Goal: Task Accomplishment & Management: Use online tool/utility

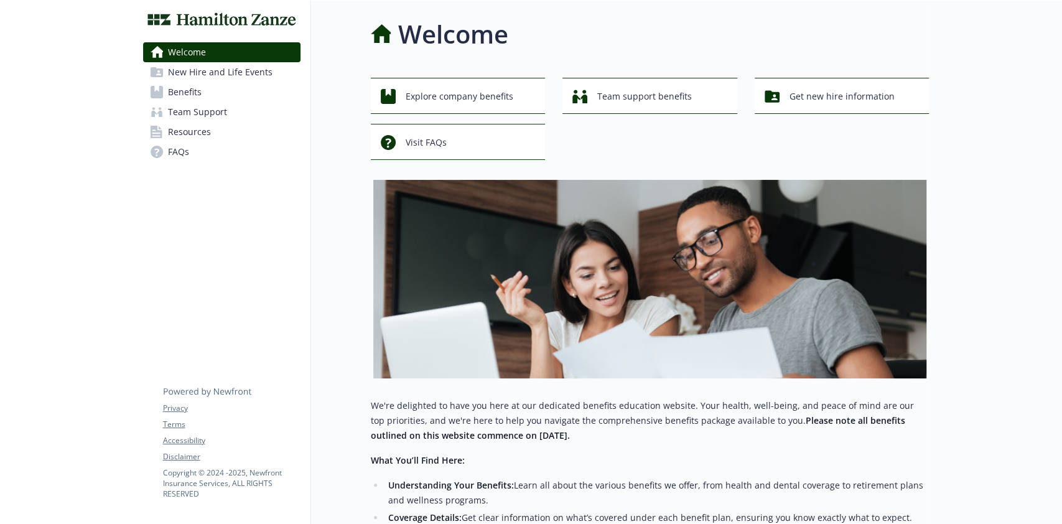
click at [185, 94] on span "Benefits" at bounding box center [185, 92] width 34 height 20
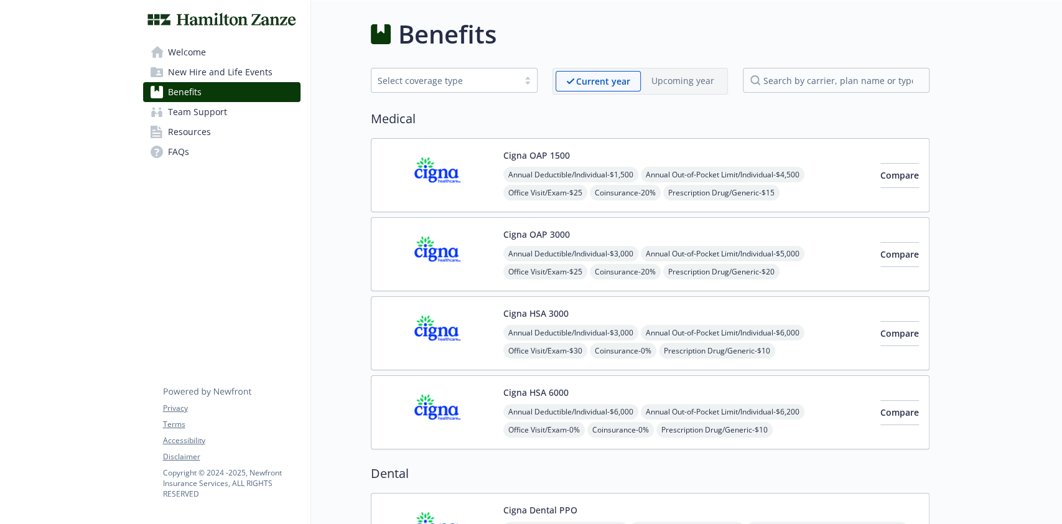
scroll to position [249, 0]
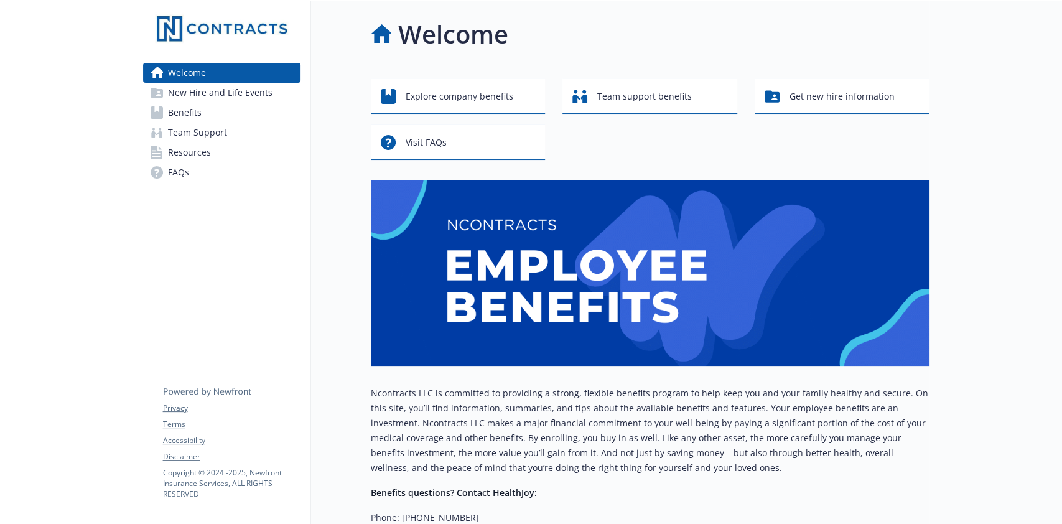
click at [223, 116] on link "Benefits" at bounding box center [221, 113] width 157 height 20
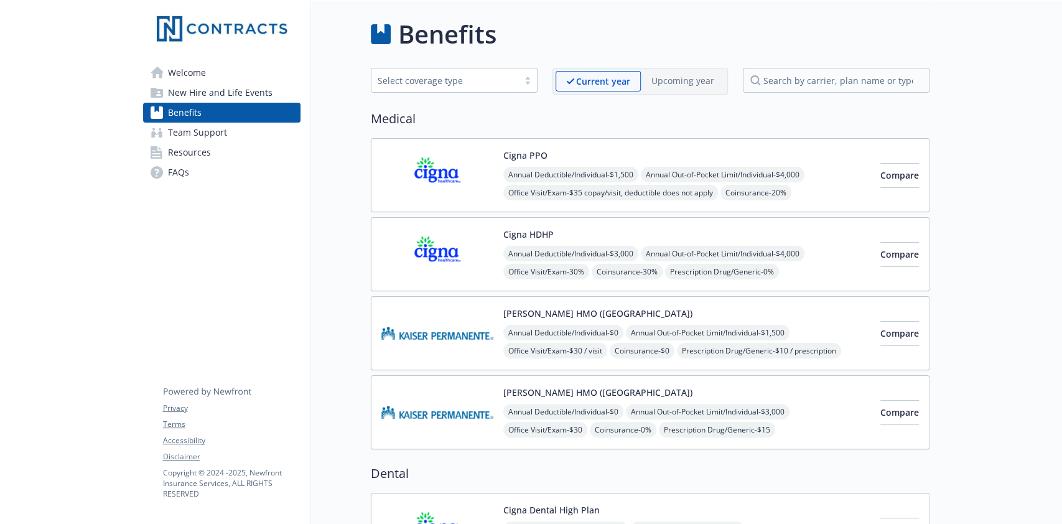
click at [211, 144] on link "Resources" at bounding box center [221, 152] width 157 height 20
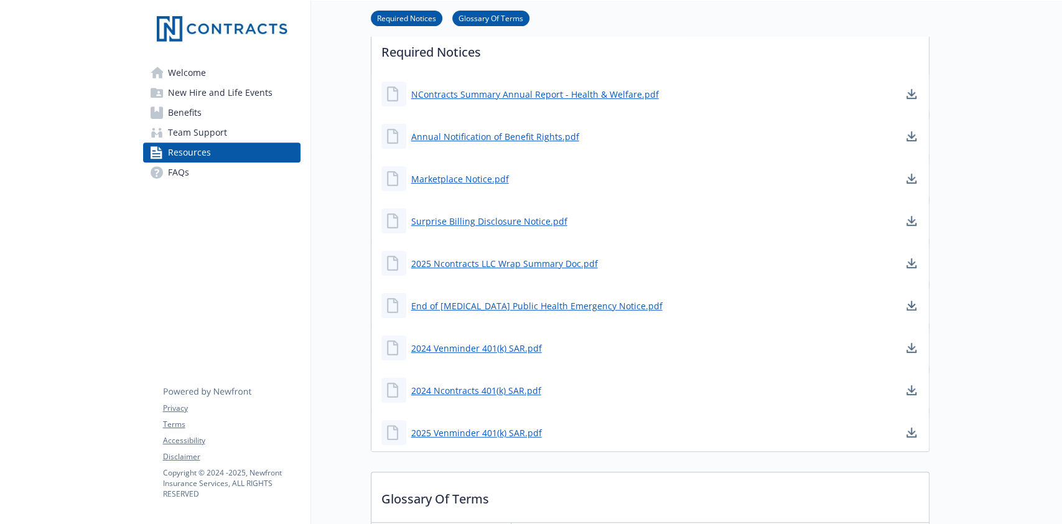
scroll to position [332, 0]
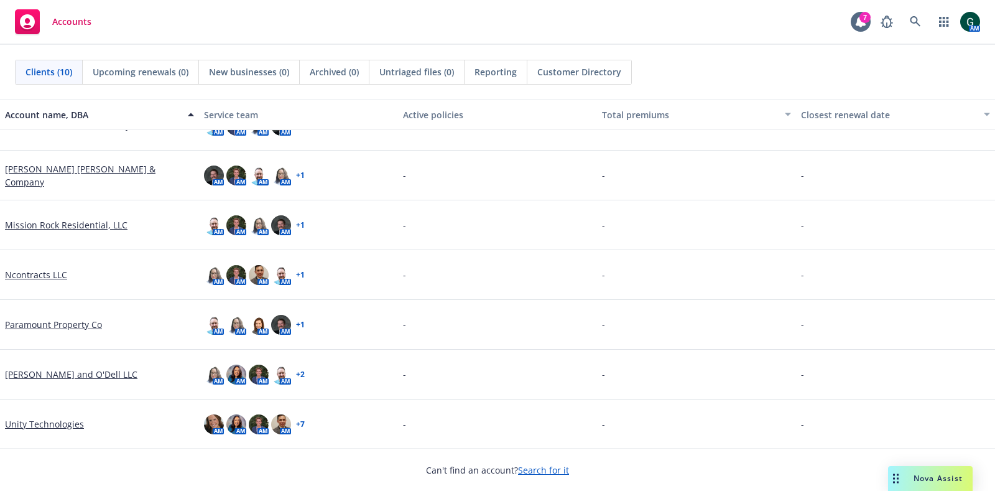
scroll to position [179, 0]
click at [69, 177] on link "Hamilton Zanze & Company" at bounding box center [99, 175] width 189 height 26
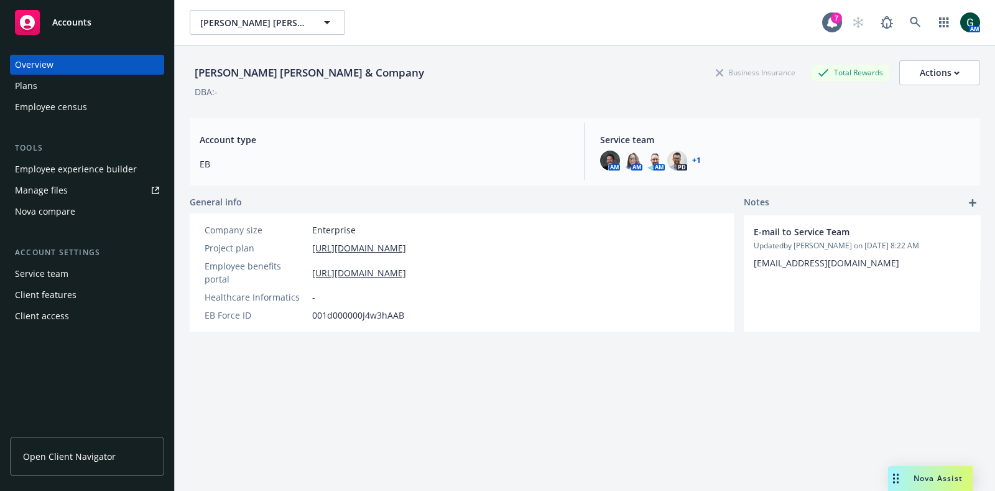
click at [76, 172] on div "Employee experience builder" at bounding box center [76, 169] width 122 height 20
click at [339, 19] on button "Hamilton Zanze & Company" at bounding box center [267, 22] width 155 height 25
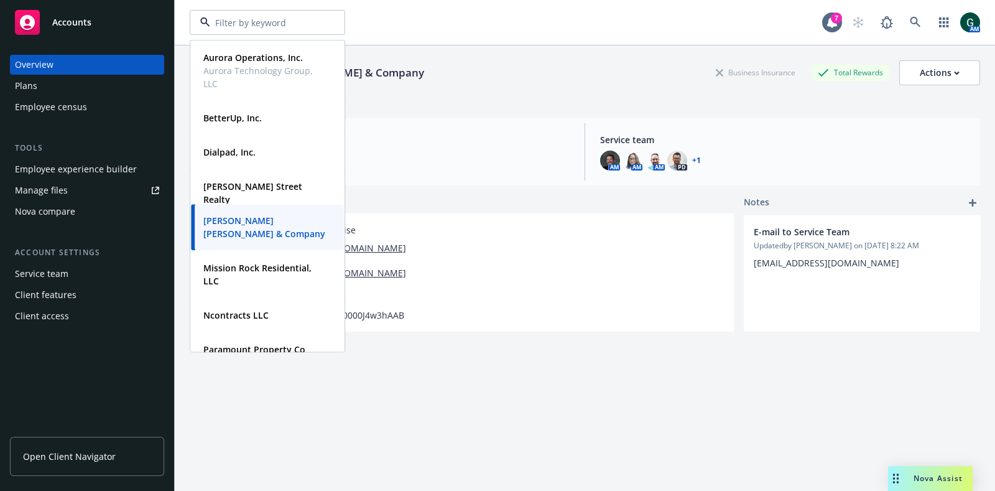
click at [405, 25] on div "Aurora Operations, Inc. Aurora Technology Group, LLC Type Commercial FEIN 57-10…" at bounding box center [506, 22] width 633 height 25
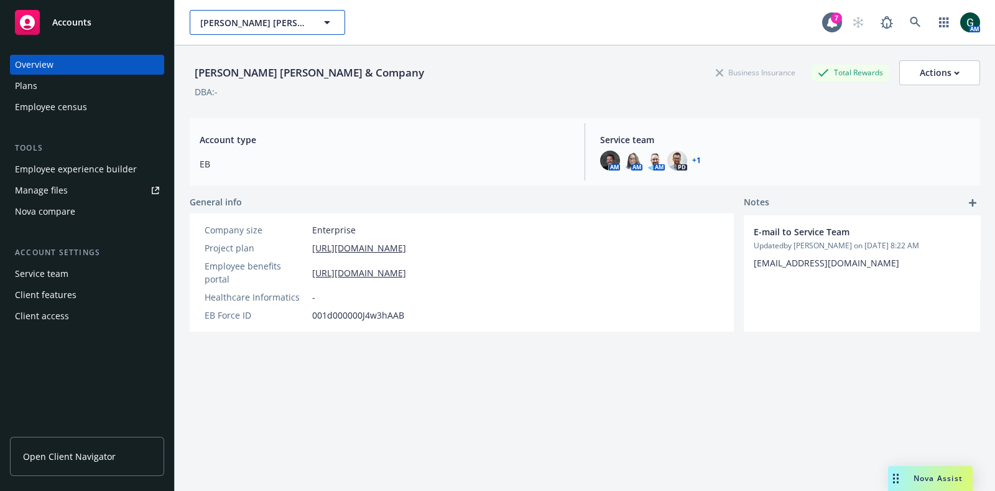
click at [316, 19] on button "Hamilton Zanze & Company" at bounding box center [267, 22] width 155 height 25
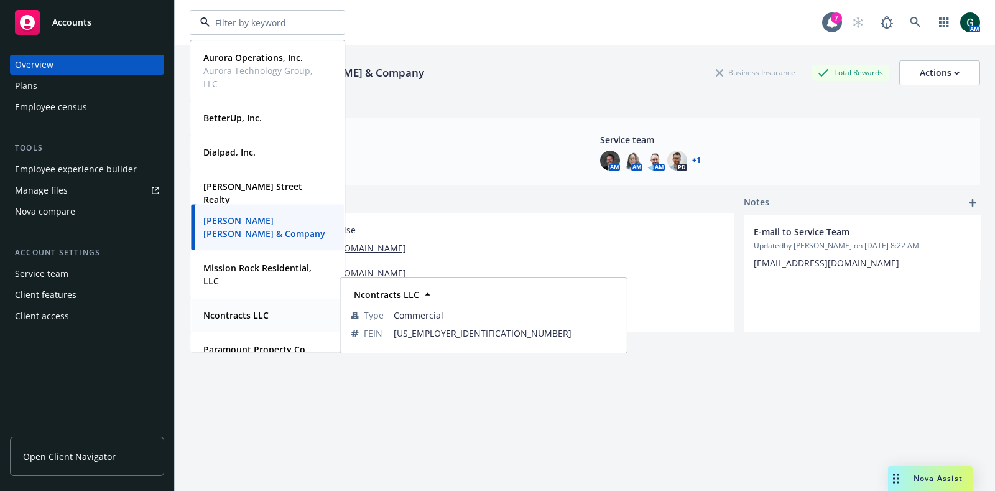
click at [259, 317] on strong "Ncontracts LLC" at bounding box center [235, 315] width 65 height 12
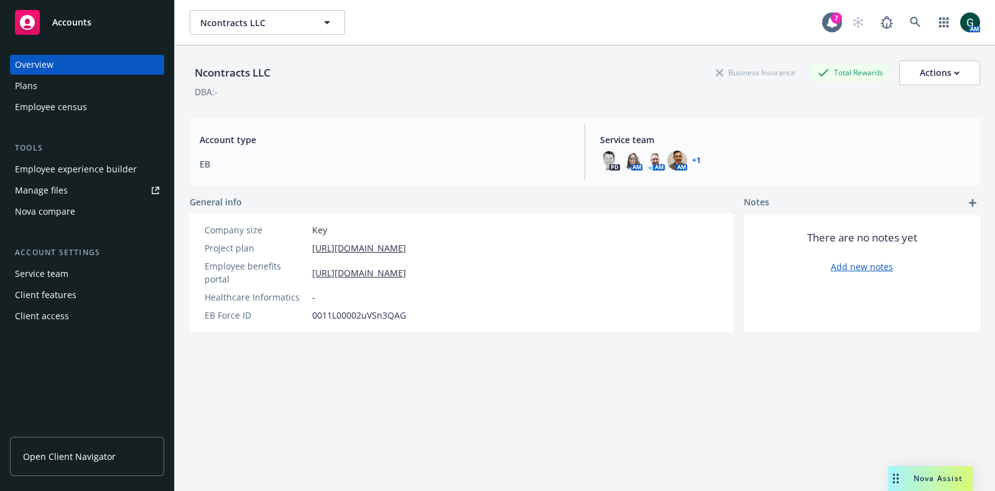
click at [85, 169] on div "Employee experience builder" at bounding box center [76, 169] width 122 height 20
click at [309, 20] on button "Ncontracts LLC" at bounding box center [267, 22] width 155 height 25
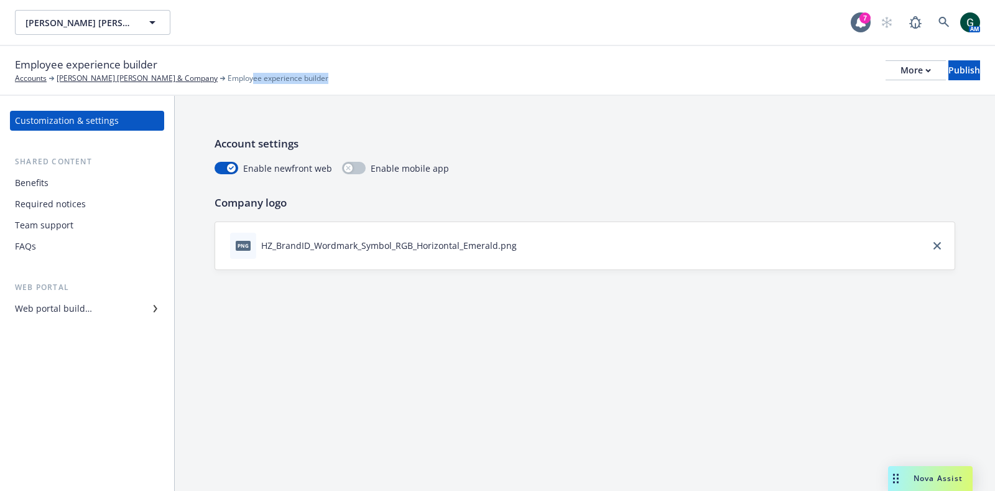
drag, startPoint x: 188, startPoint y: 79, endPoint x: 376, endPoint y: 68, distance: 187.6
click at [299, 80] on div "Employee experience builder Accounts Hamilton Zanze & Company Employee experien…" at bounding box center [497, 70] width 965 height 27
click at [382, 66] on div "Employee experience builder Accounts Hamilton Zanze & Company Employee experien…" at bounding box center [497, 70] width 965 height 27
click at [92, 185] on div "Benefits" at bounding box center [87, 183] width 144 height 20
click at [88, 188] on div "Benefits" at bounding box center [87, 183] width 144 height 20
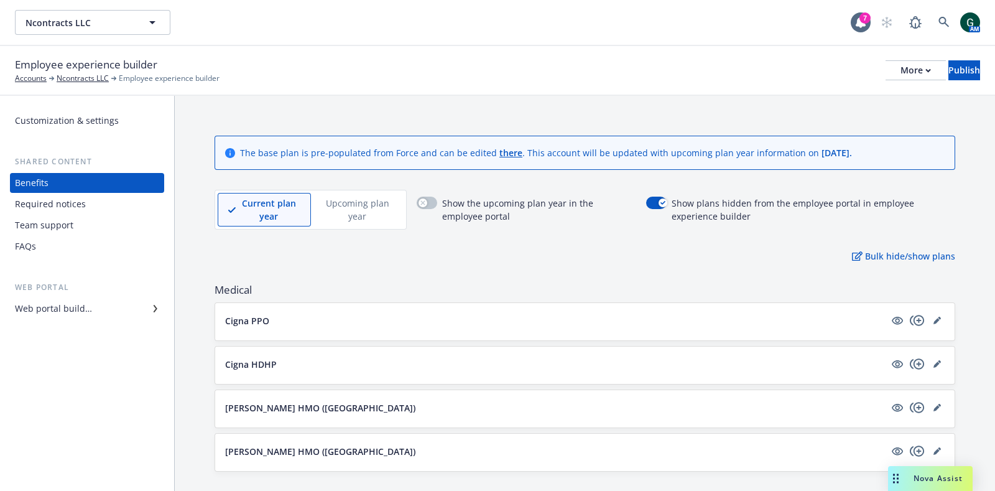
click at [53, 197] on div "Required notices" at bounding box center [50, 204] width 71 height 20
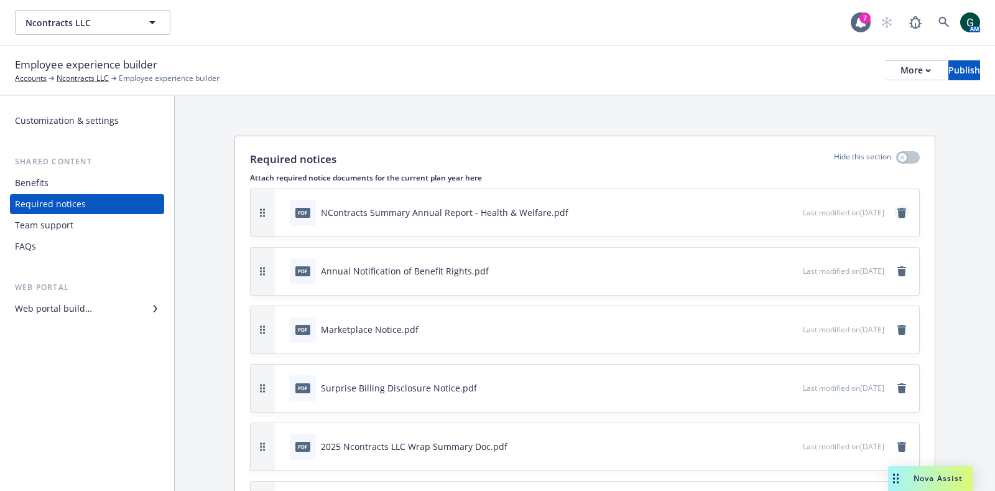
click at [898, 208] on icon "remove" at bounding box center [902, 213] width 9 height 10
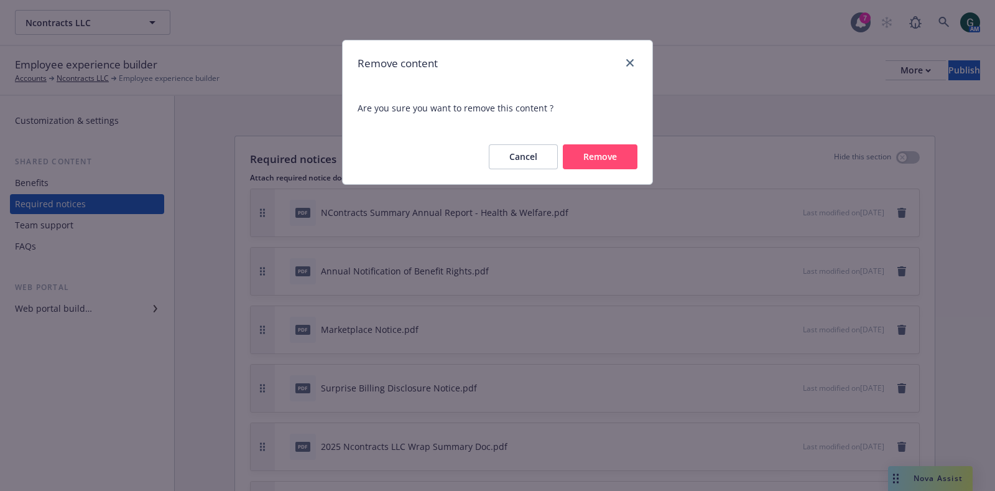
click at [597, 159] on button "Remove" at bounding box center [600, 156] width 75 height 25
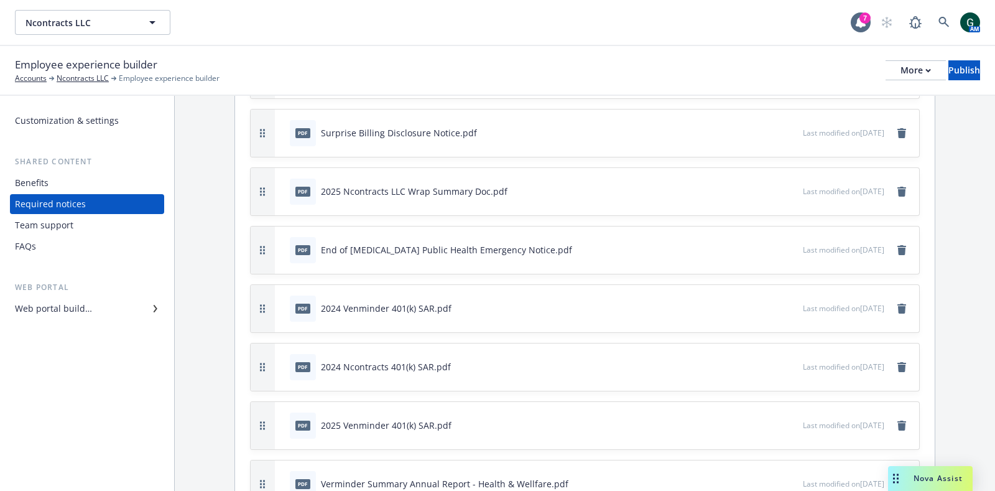
scroll to position [307, 0]
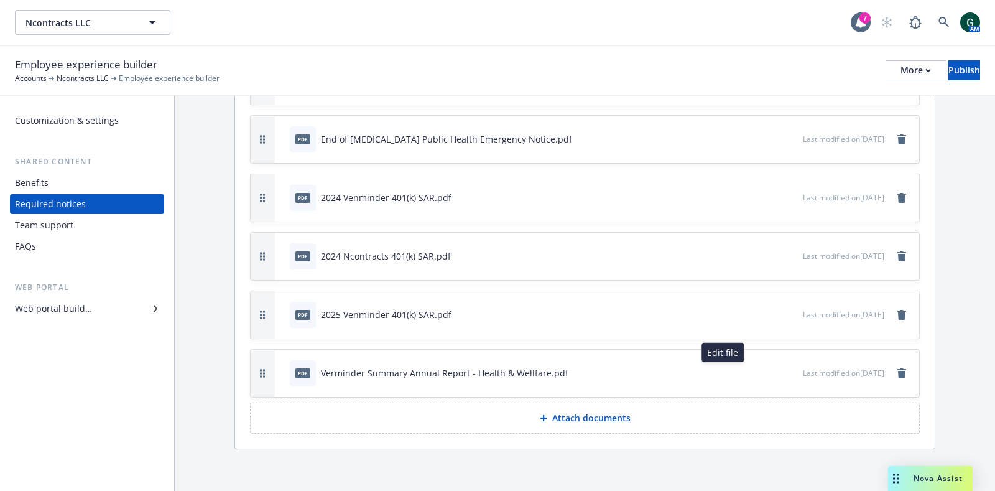
click at [753, 369] on icon "button" at bounding box center [754, 370] width 3 height 3
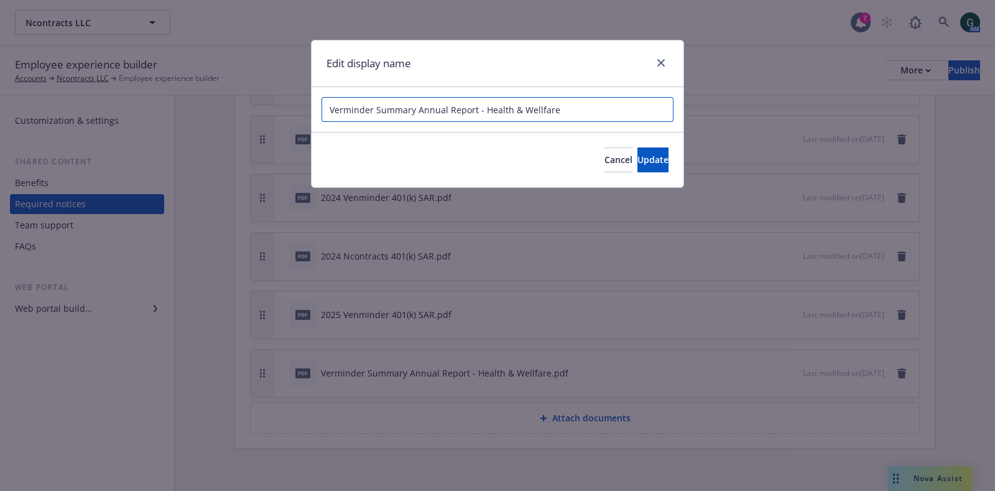
click at [330, 110] on input "Verminder Summary Annual Report - Health & Wellfare" at bounding box center [498, 109] width 352 height 25
drag, startPoint x: 367, startPoint y: 111, endPoint x: 358, endPoint y: 150, distance: 39.5
click at [367, 112] on input "2024 Verminder Summary Annual Report - Health & Wellfare" at bounding box center [498, 109] width 352 height 25
drag, startPoint x: 506, startPoint y: 107, endPoint x: 408, endPoint y: 112, distance: 98.4
click at [406, 108] on input "2024 Venminder Summary Annual Report - Health & Wellfare" at bounding box center [498, 109] width 352 height 25
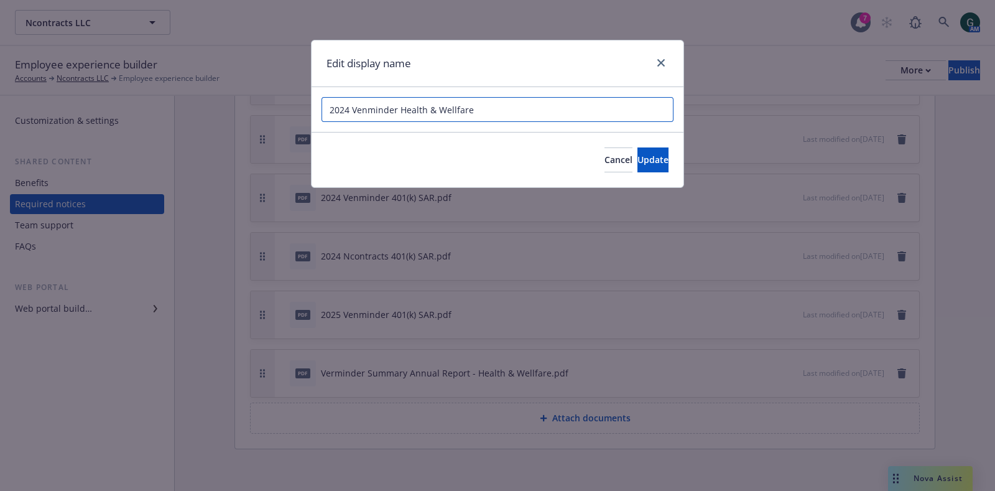
click at [491, 113] on input "2024 Venminder Health & Wellfare" at bounding box center [498, 109] width 352 height 25
click at [451, 108] on input "2024 Venminder Health & Wellfare SAR" at bounding box center [498, 109] width 352 height 25
type input "2024 Venminder Health & Welfare SAR"
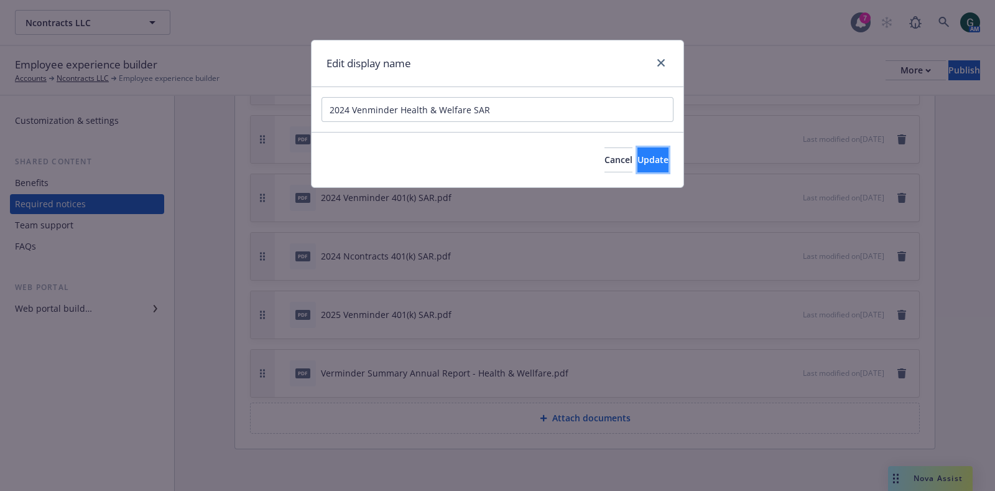
click at [640, 151] on button "Update" at bounding box center [653, 159] width 31 height 25
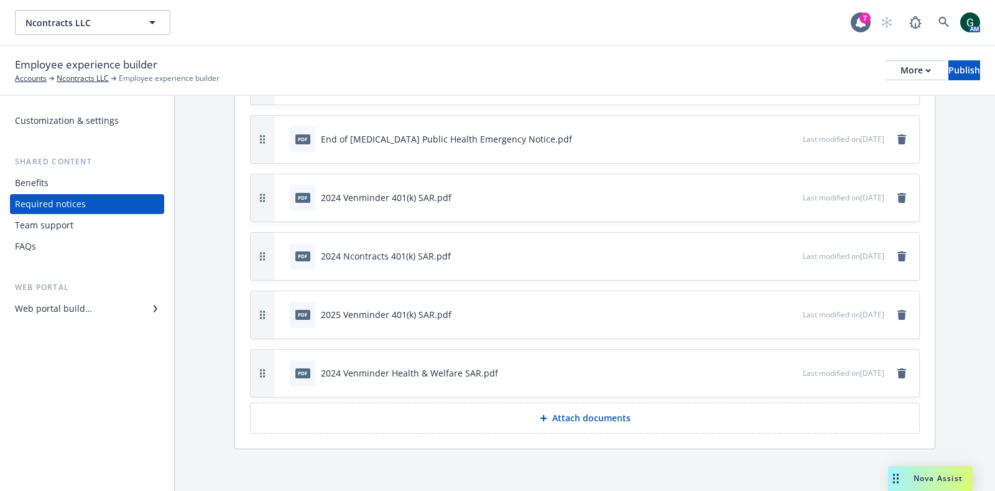
click at [593, 418] on p "Attach documents" at bounding box center [591, 418] width 78 height 12
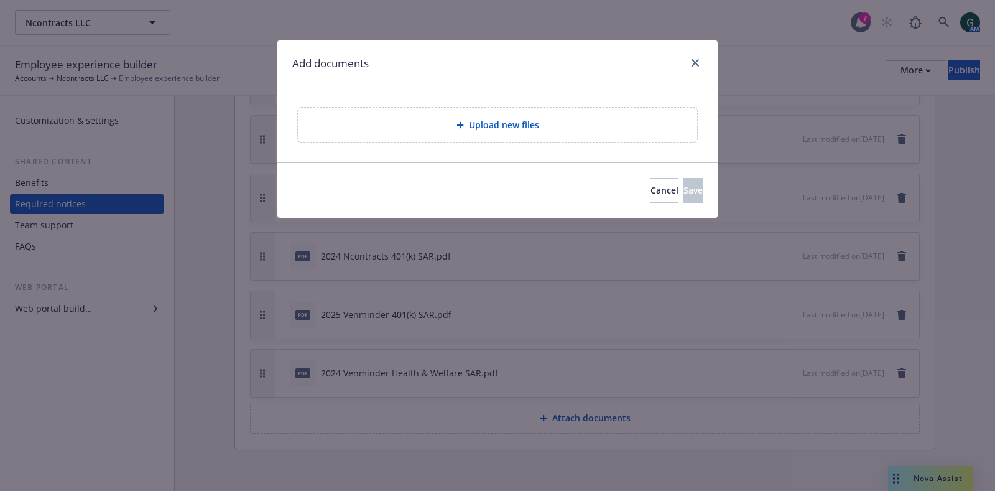
click at [471, 119] on span "Upload new files" at bounding box center [504, 124] width 70 height 13
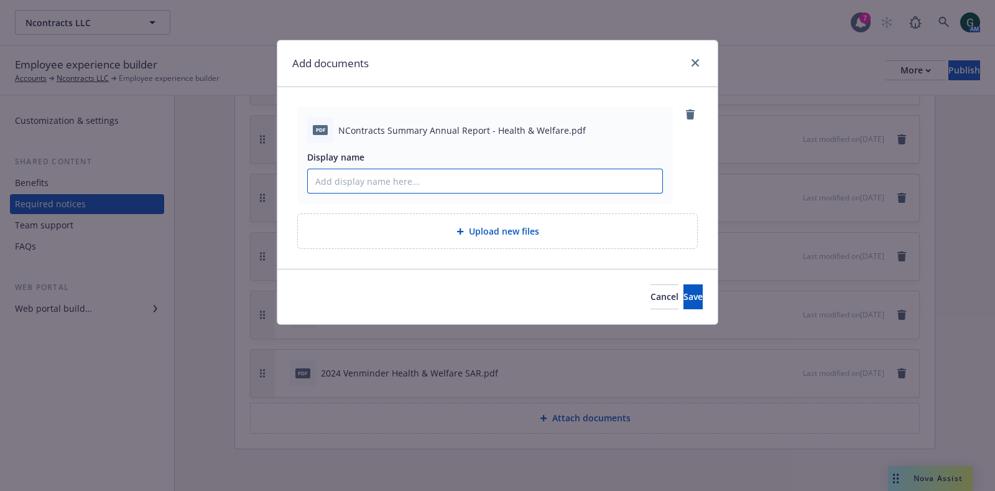
click at [343, 182] on input "Display name" at bounding box center [485, 181] width 355 height 24
type input "2024 Ncontracts Health & Welfare SAR"
click at [684, 298] on span "Save" at bounding box center [693, 296] width 19 height 12
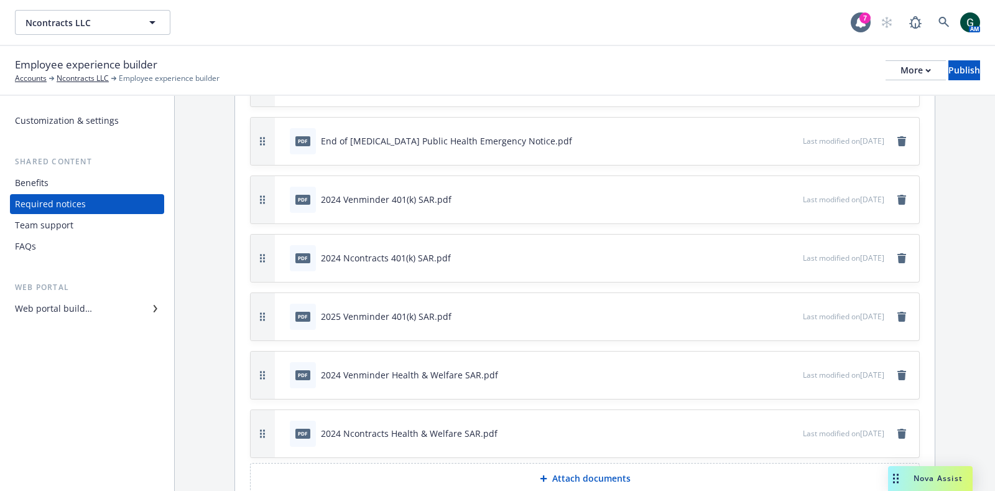
scroll to position [365, 0]
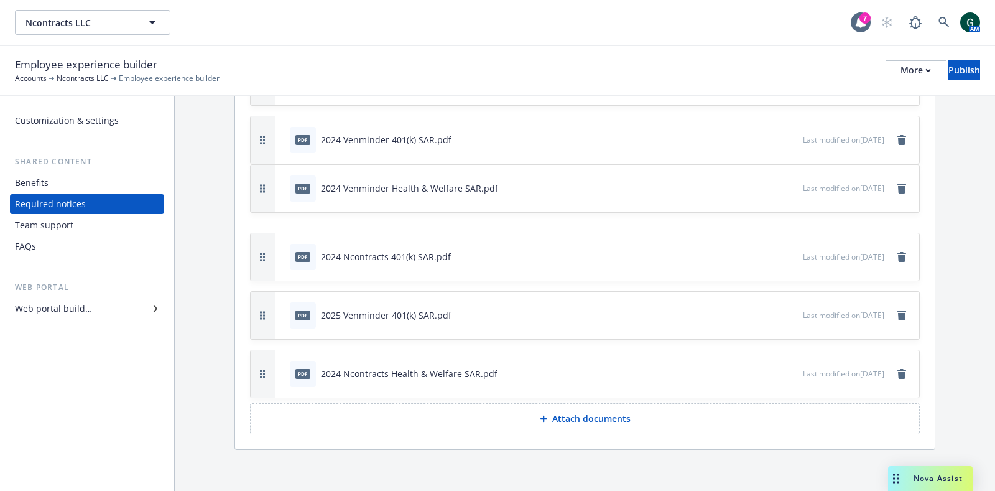
drag, startPoint x: 261, startPoint y: 310, endPoint x: 253, endPoint y: 183, distance: 127.1
click at [253, 183] on button "button" at bounding box center [263, 188] width 24 height 47
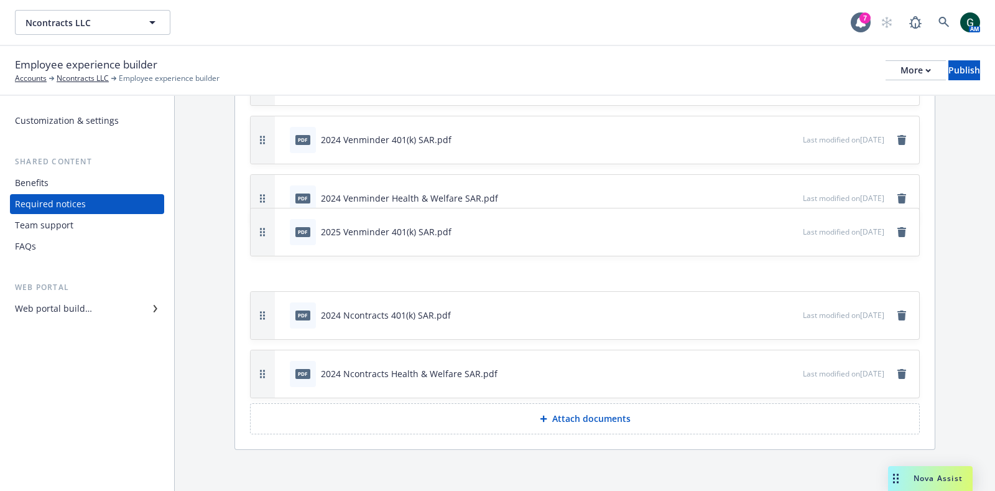
drag, startPoint x: 267, startPoint y: 307, endPoint x: 277, endPoint y: 224, distance: 83.9
click at [277, 224] on div "pdf 2025 Venminder 401(k) SAR.pdf Last modified on 08/19/2025" at bounding box center [585, 231] width 669 height 47
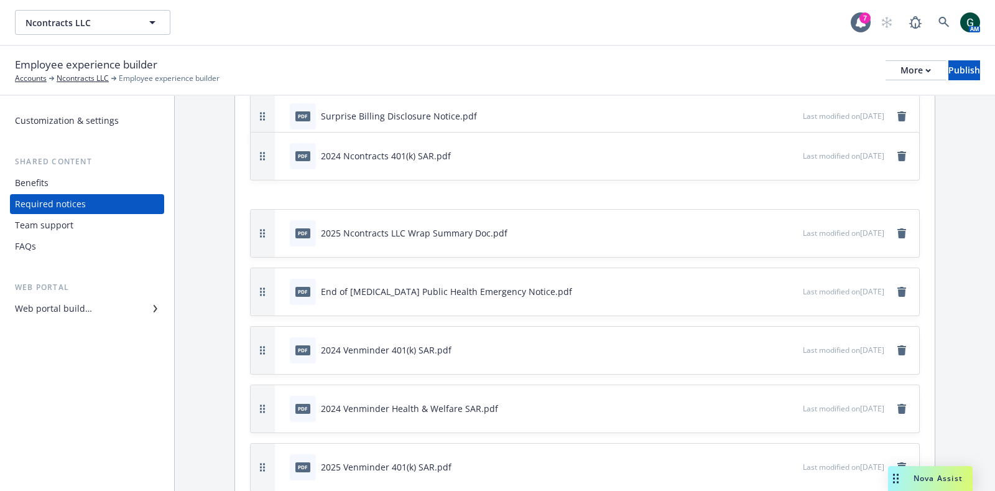
scroll to position [192, 0]
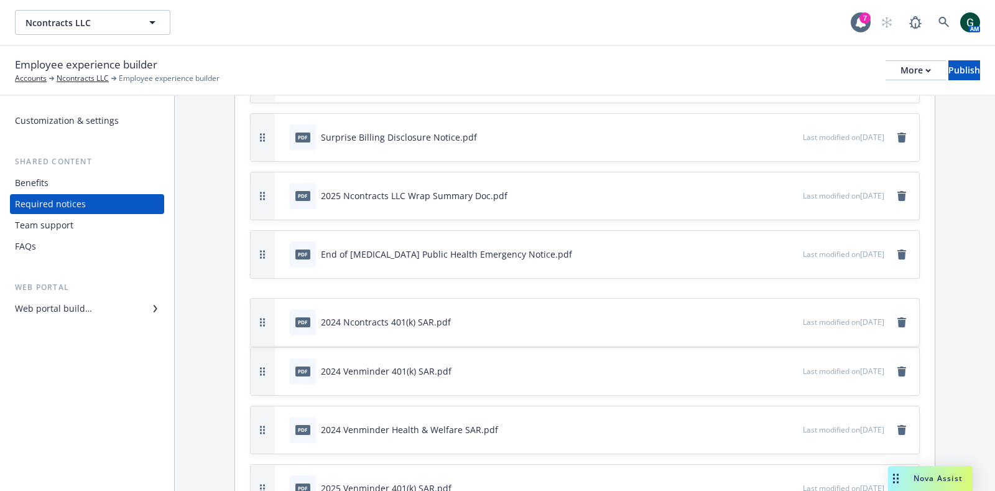
drag, startPoint x: 266, startPoint y: 305, endPoint x: 241, endPoint y: 312, distance: 25.2
click at [241, 312] on div "Required notices Hide this section Attach required notice documents for the cur…" at bounding box center [585, 283] width 700 height 678
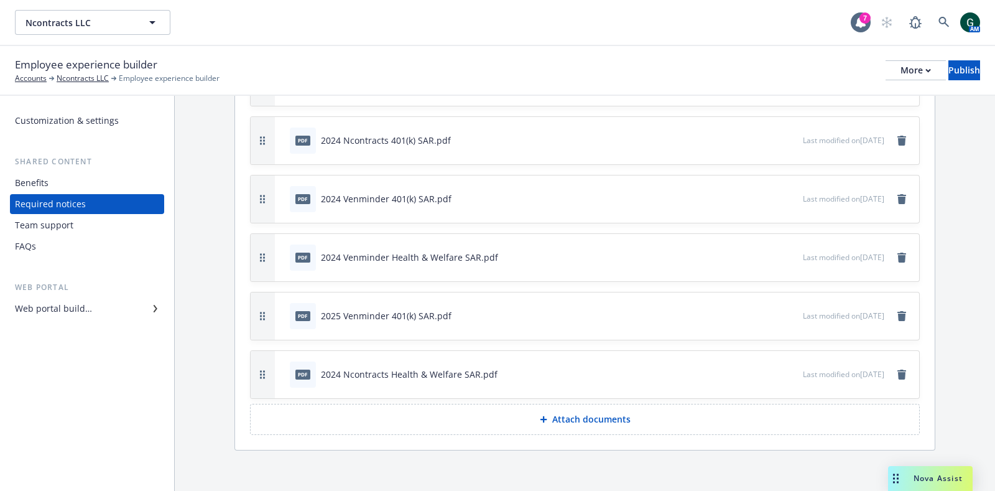
scroll to position [365, 0]
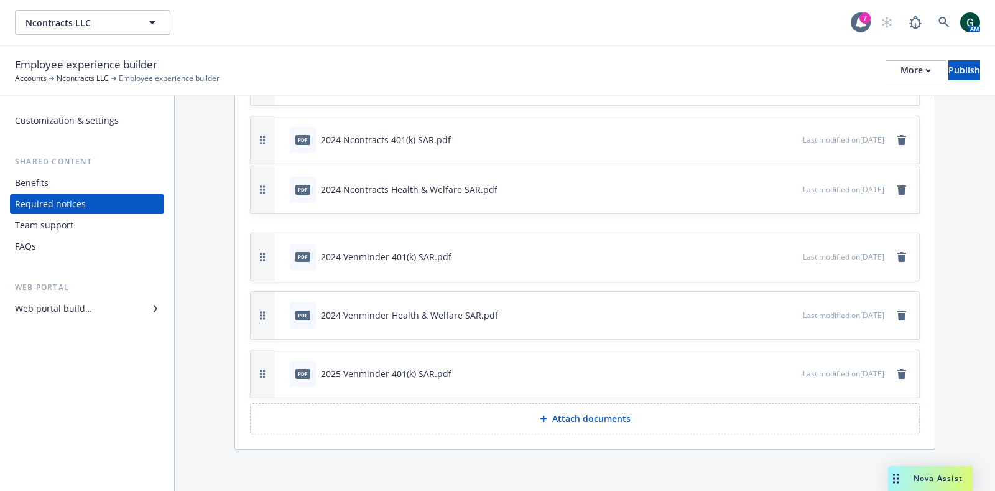
drag, startPoint x: 258, startPoint y: 365, endPoint x: 277, endPoint y: 181, distance: 185.2
click at [277, 181] on div "pdf 2024 Ncontracts Health & Welfare SAR.pdf Last modified on 09/19/2025" at bounding box center [585, 189] width 669 height 47
click at [956, 73] on div "Publish" at bounding box center [965, 70] width 32 height 19
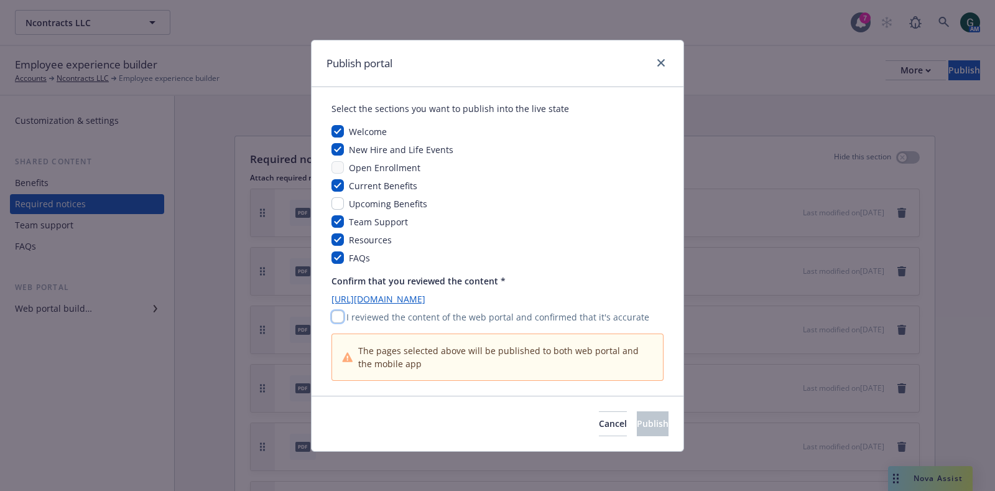
click at [339, 316] on input "checkbox" at bounding box center [338, 316] width 12 height 12
checkbox input "true"
click at [644, 421] on span "Publish" at bounding box center [653, 423] width 32 height 12
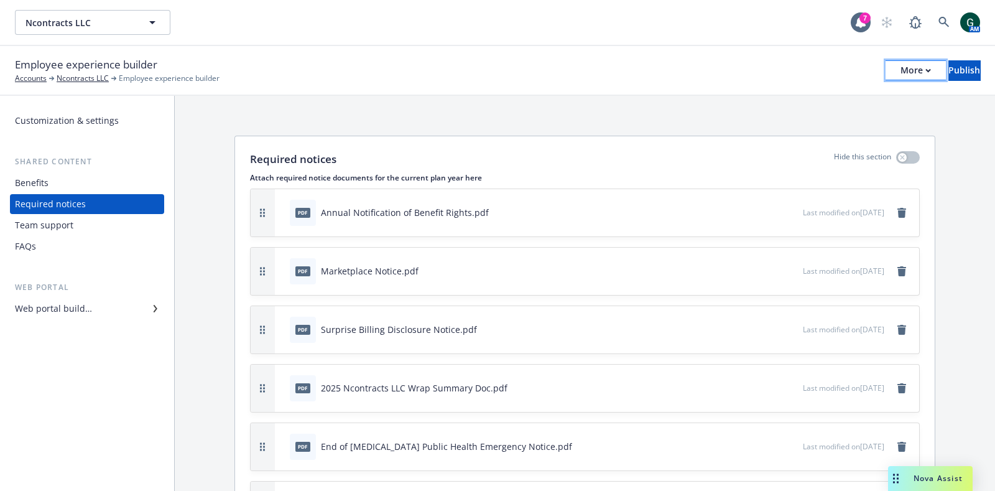
click at [926, 72] on icon "button" at bounding box center [929, 70] width 6 height 4
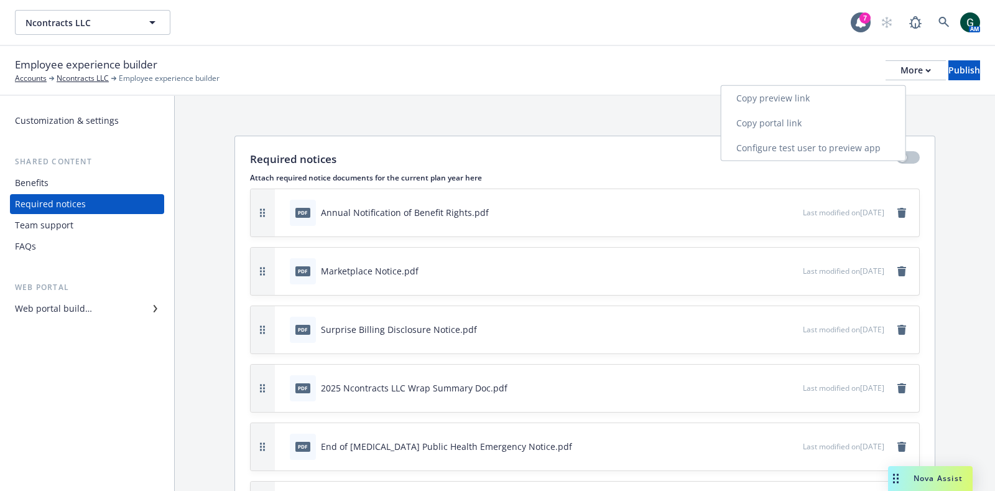
click at [837, 119] on link "Copy portal link" at bounding box center [814, 123] width 184 height 25
click at [153, 17] on icon "button" at bounding box center [152, 22] width 15 height 15
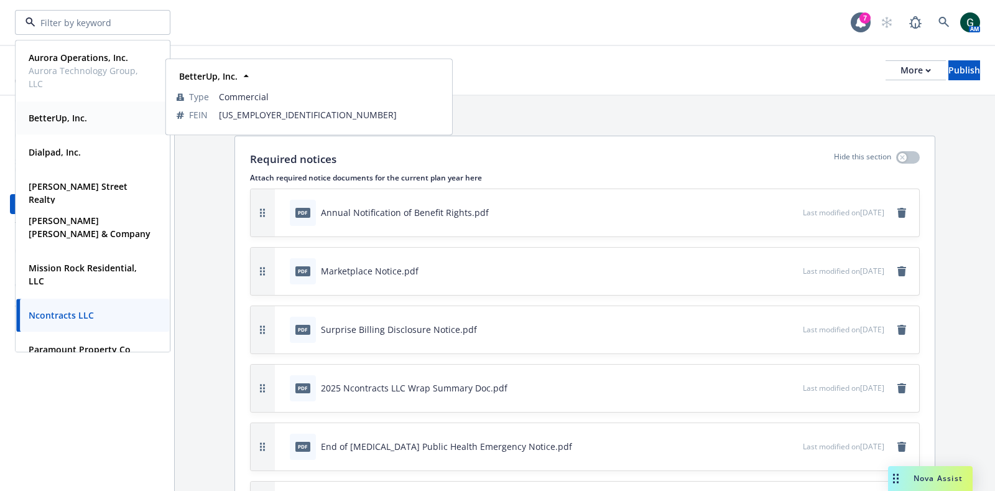
scroll to position [83, 0]
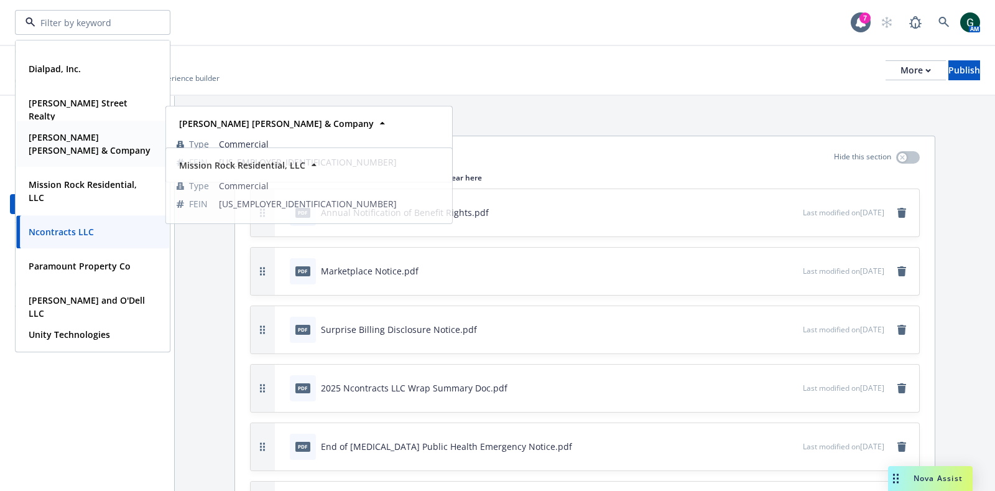
click at [103, 141] on strong "Hamilton Zanze & Company" at bounding box center [90, 143] width 122 height 25
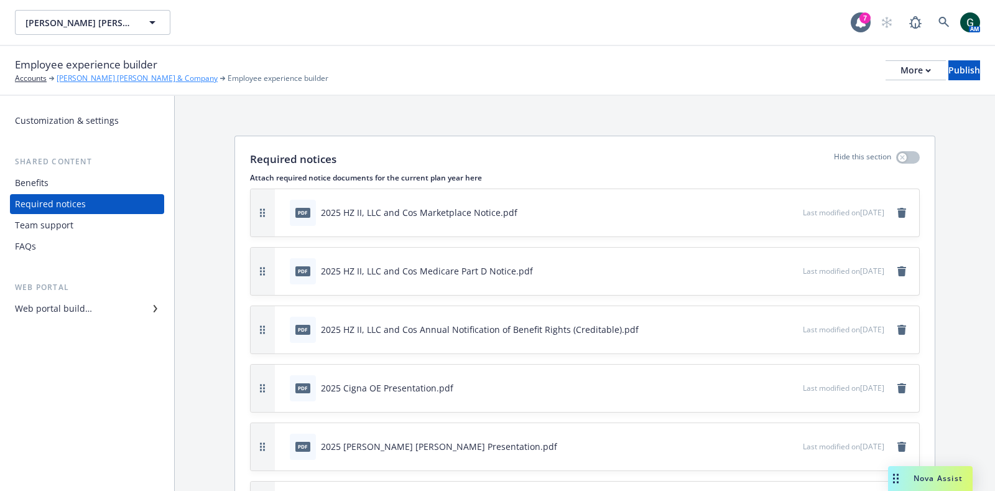
click at [87, 77] on link "Hamilton Zanze & Company" at bounding box center [137, 78] width 161 height 11
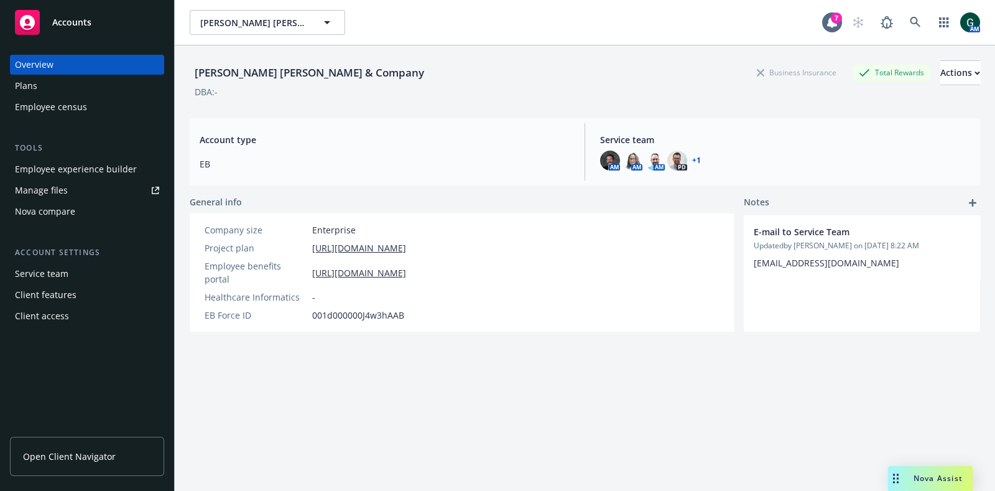
click at [77, 272] on div "Service team" at bounding box center [87, 274] width 144 height 20
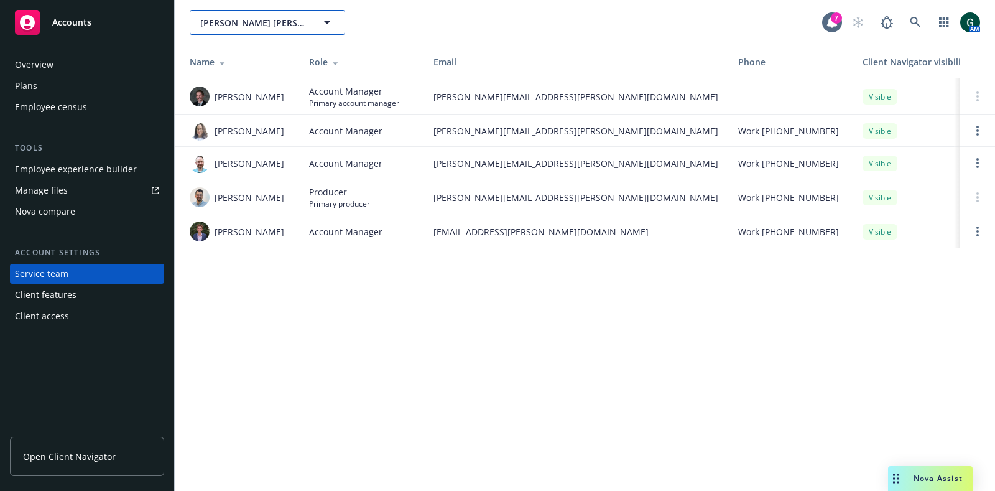
click at [308, 23] on button "Hamilton Zanze & Company" at bounding box center [267, 22] width 155 height 25
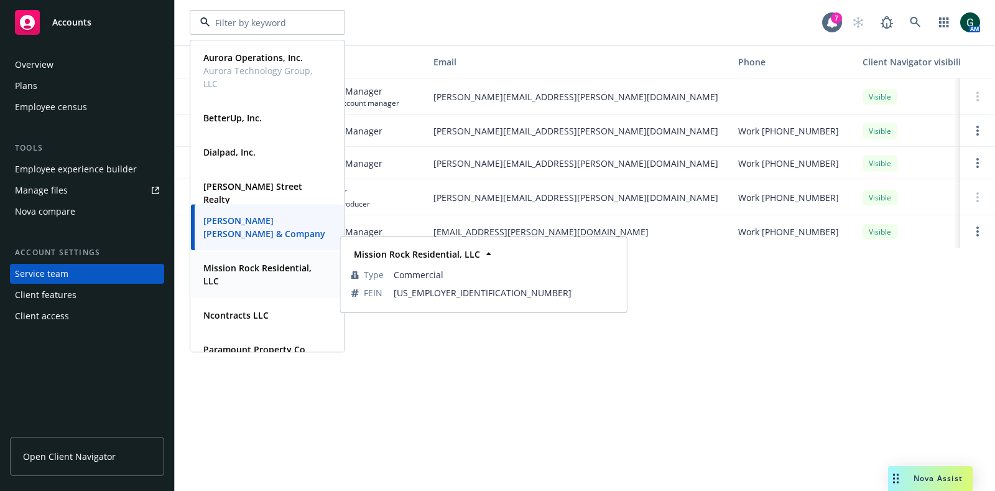
click at [290, 281] on span "Mission Rock Residential, LLC" at bounding box center [266, 274] width 126 height 26
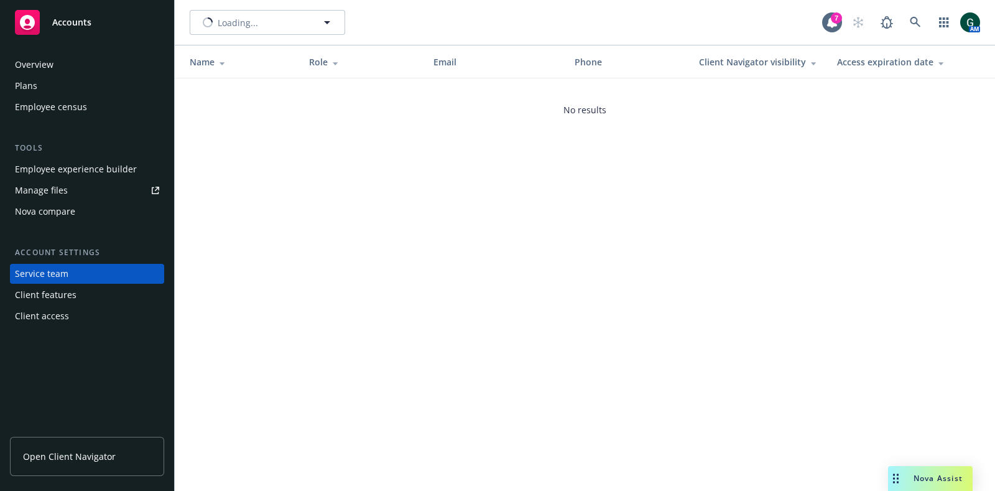
type input "Mission Rock Residential, LLC"
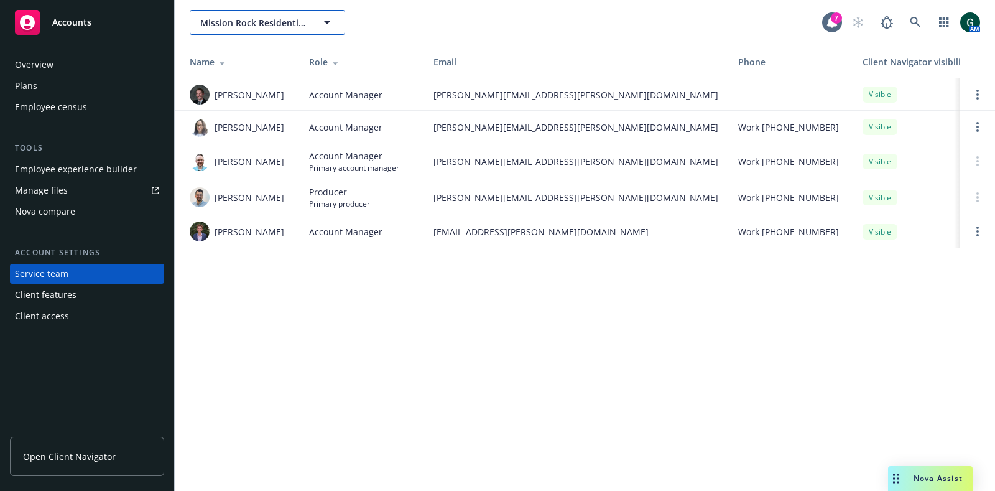
click at [331, 20] on icon "button" at bounding box center [327, 22] width 15 height 15
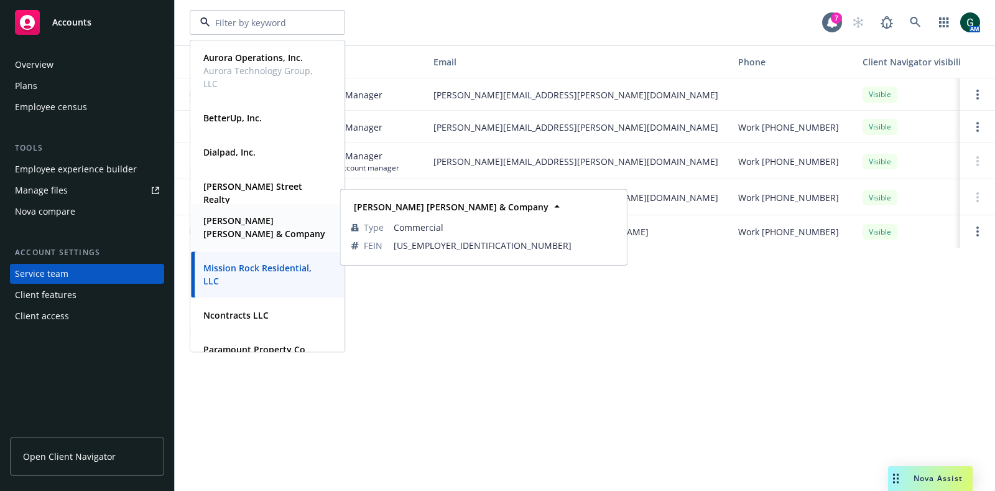
click at [271, 233] on span "Hamilton Zanze & Company" at bounding box center [266, 227] width 126 height 26
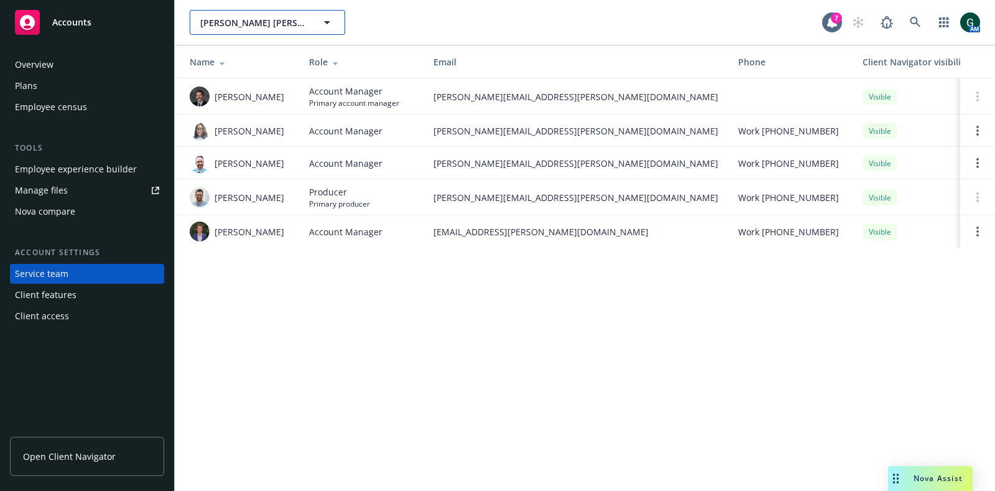
click at [258, 16] on span "Hamilton Zanze & Company" at bounding box center [254, 22] width 108 height 13
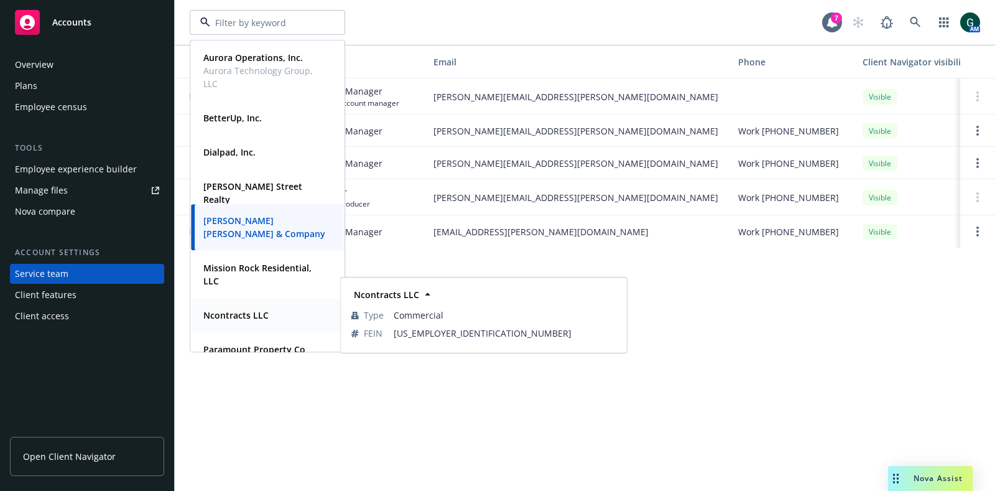
click at [256, 313] on strong "Ncontracts LLC" at bounding box center [235, 315] width 65 height 12
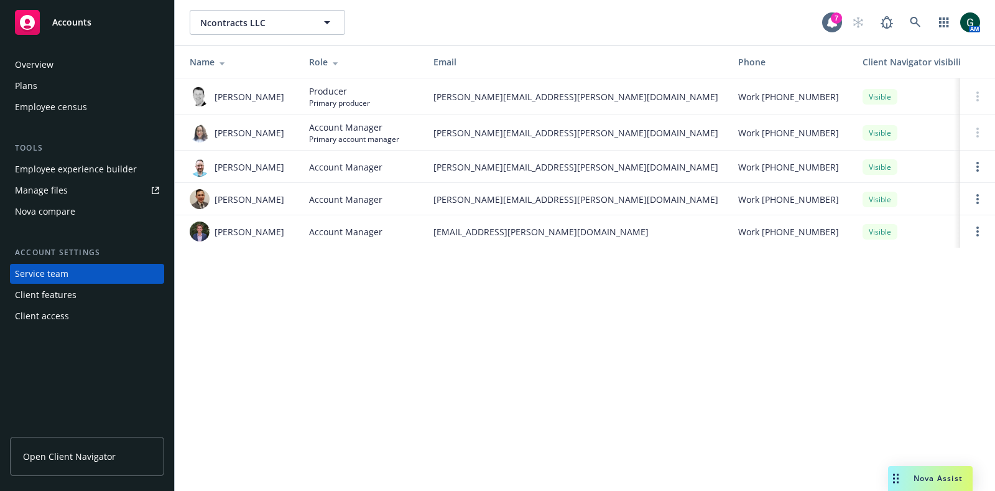
click at [89, 163] on div "Employee experience builder" at bounding box center [76, 169] width 122 height 20
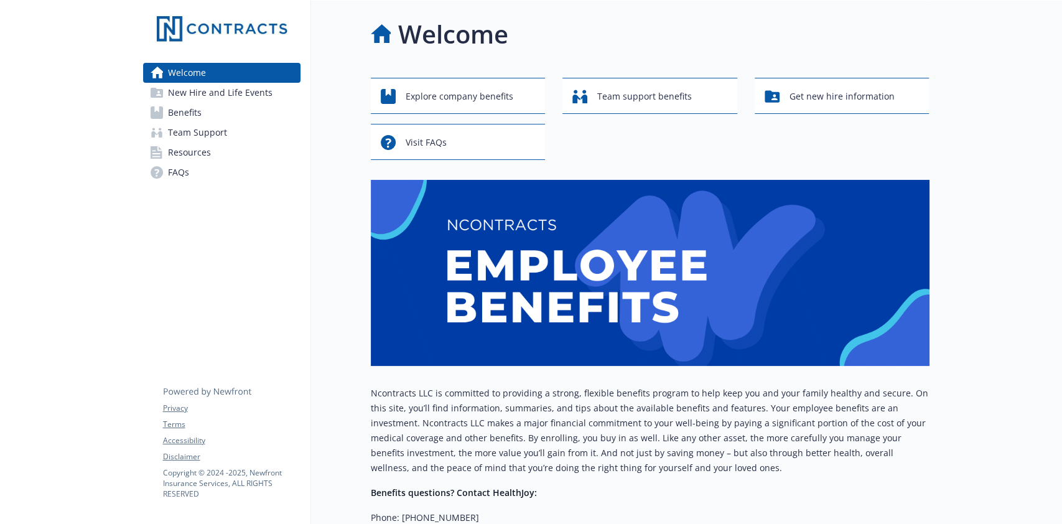
click at [217, 151] on link "Resources" at bounding box center [221, 152] width 157 height 20
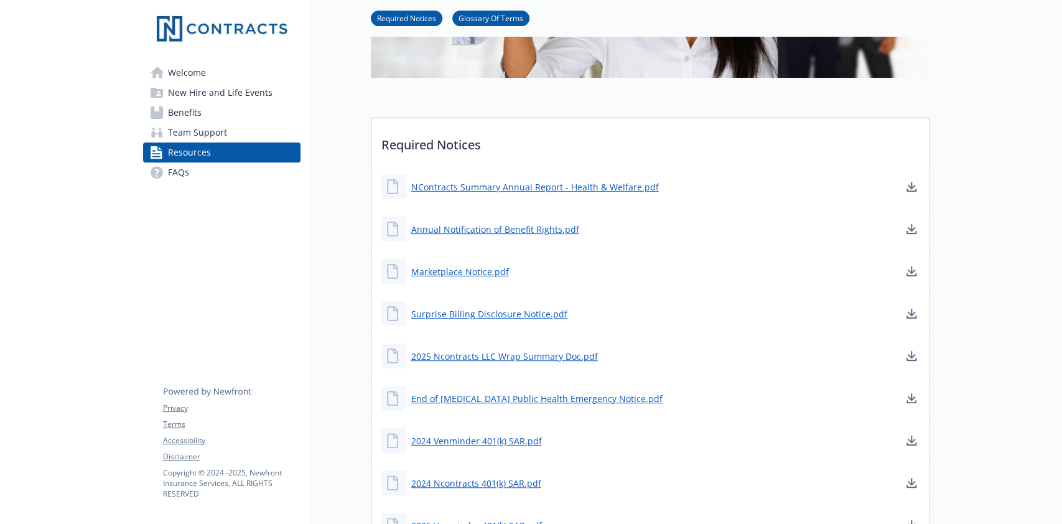
scroll to position [332, 0]
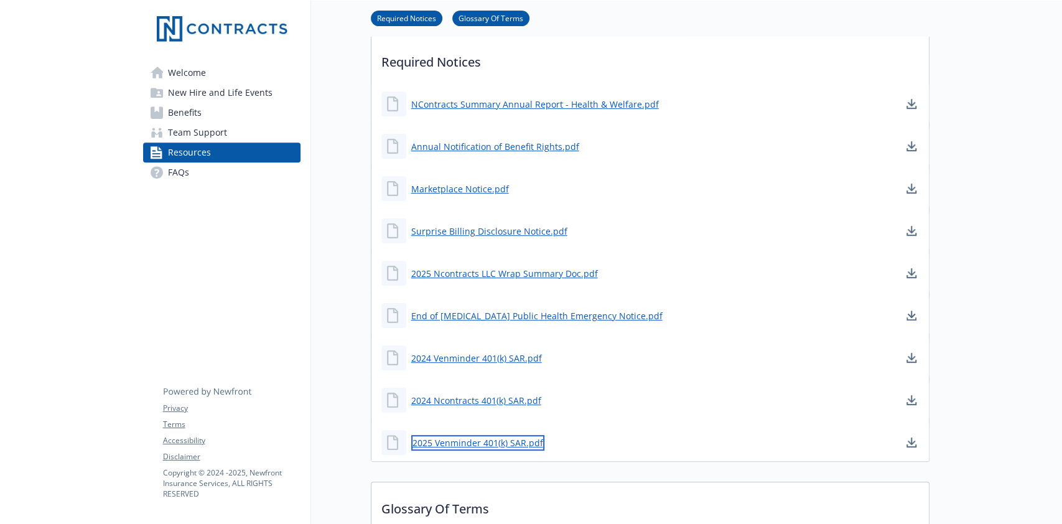
click at [477, 445] on link "2025 Venminder 401(k) SAR.pdf" at bounding box center [477, 443] width 133 height 16
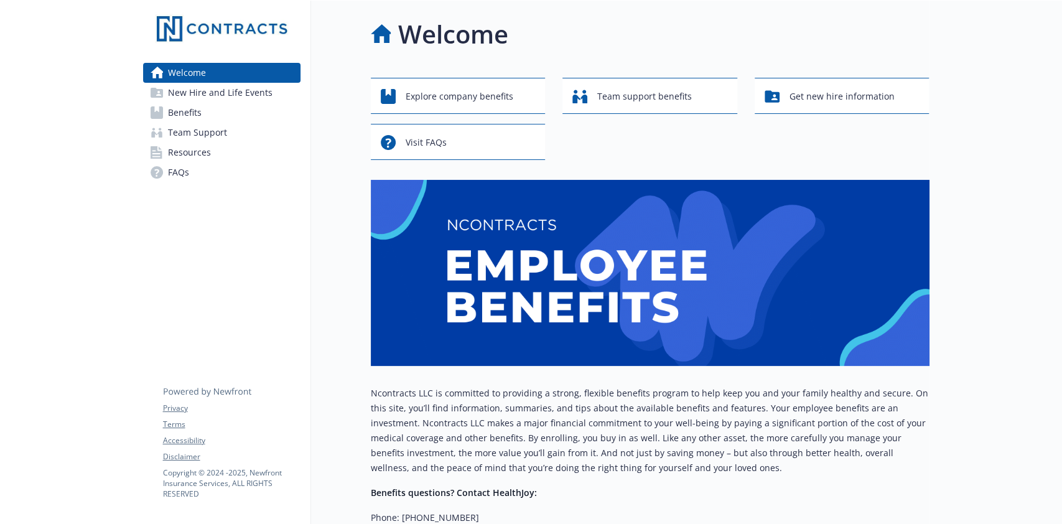
click at [194, 152] on span "Resources" at bounding box center [189, 152] width 43 height 20
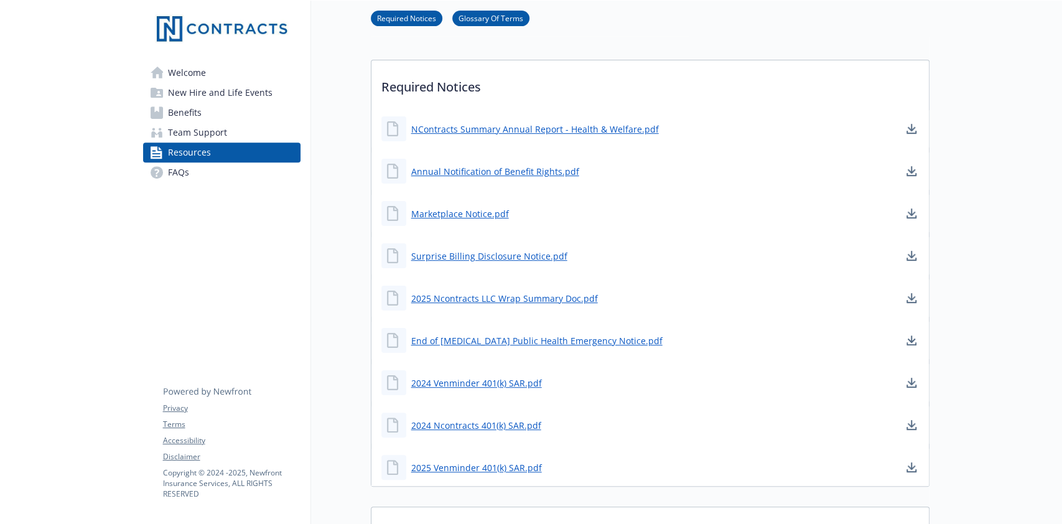
scroll to position [249, 0]
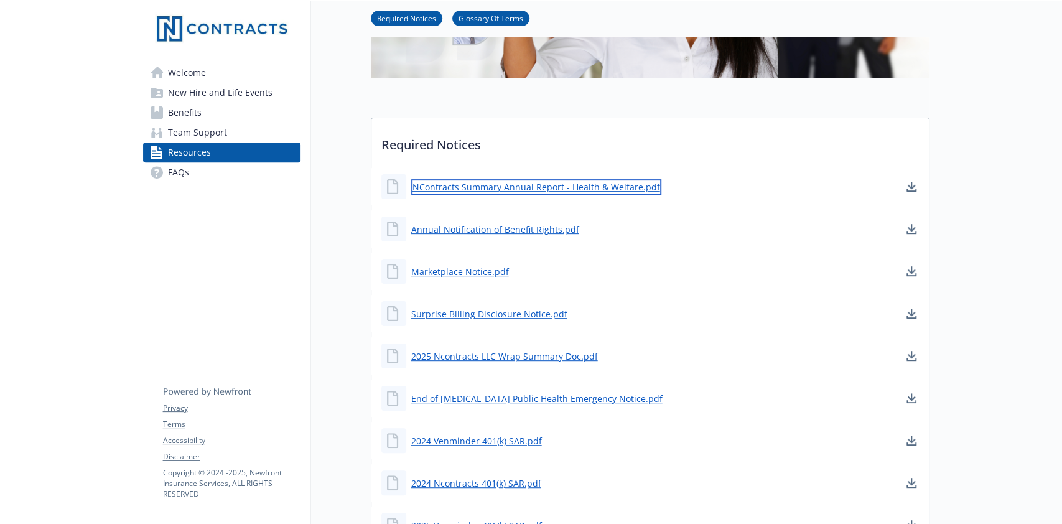
click at [584, 182] on link "NContracts Summary Annual Report - Health & Welfare.pdf" at bounding box center [536, 187] width 250 height 16
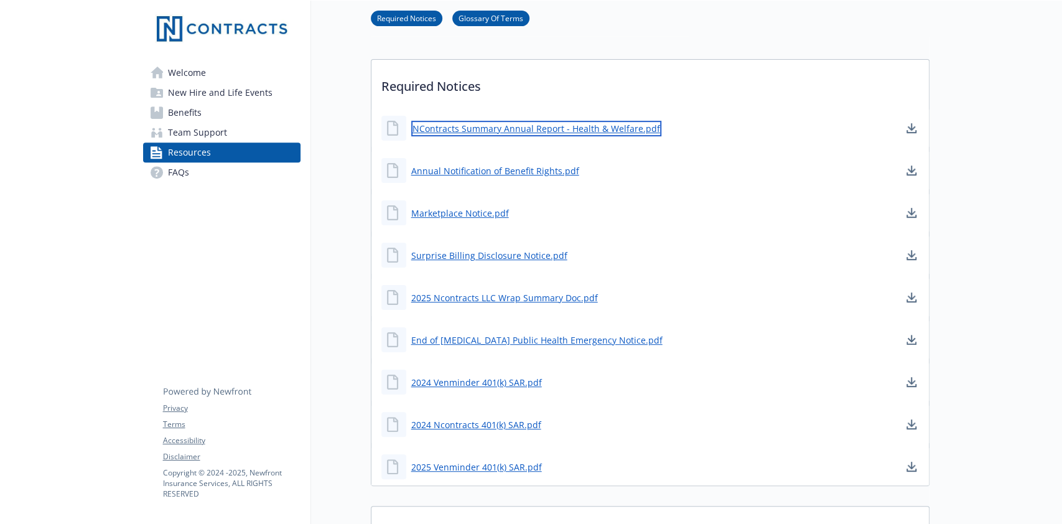
scroll to position [332, 0]
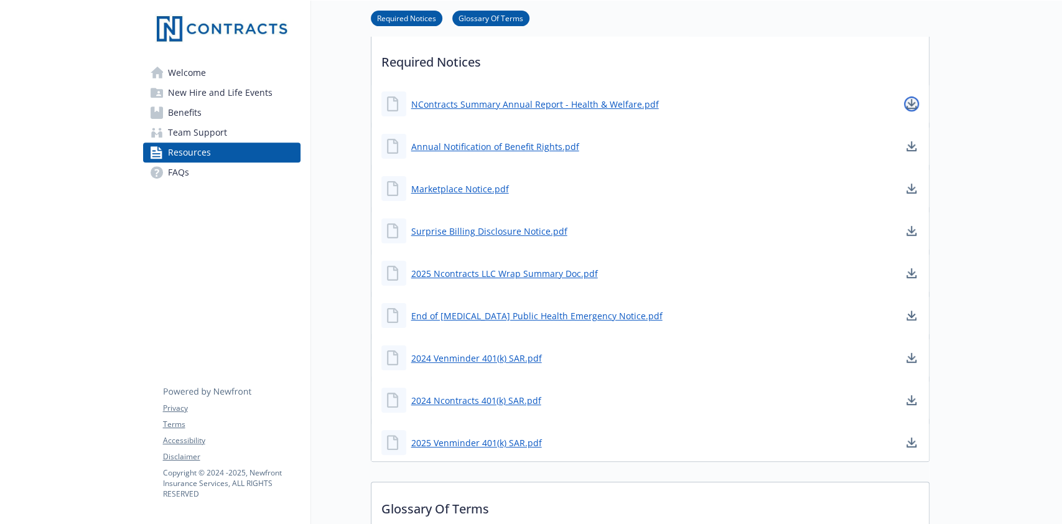
click at [914, 103] on icon "download document" at bounding box center [911, 102] width 8 height 7
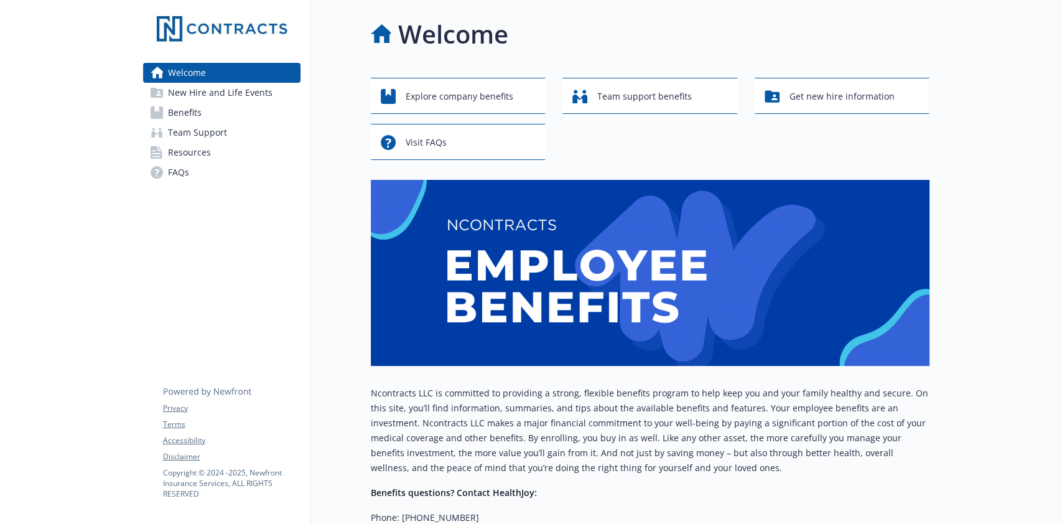
click at [199, 152] on span "Resources" at bounding box center [189, 152] width 43 height 20
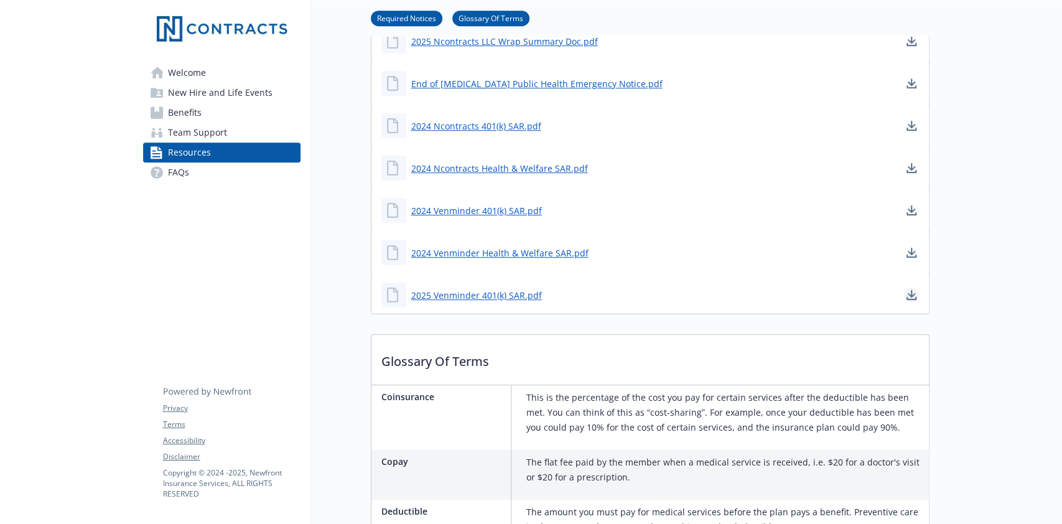
scroll to position [498, 0]
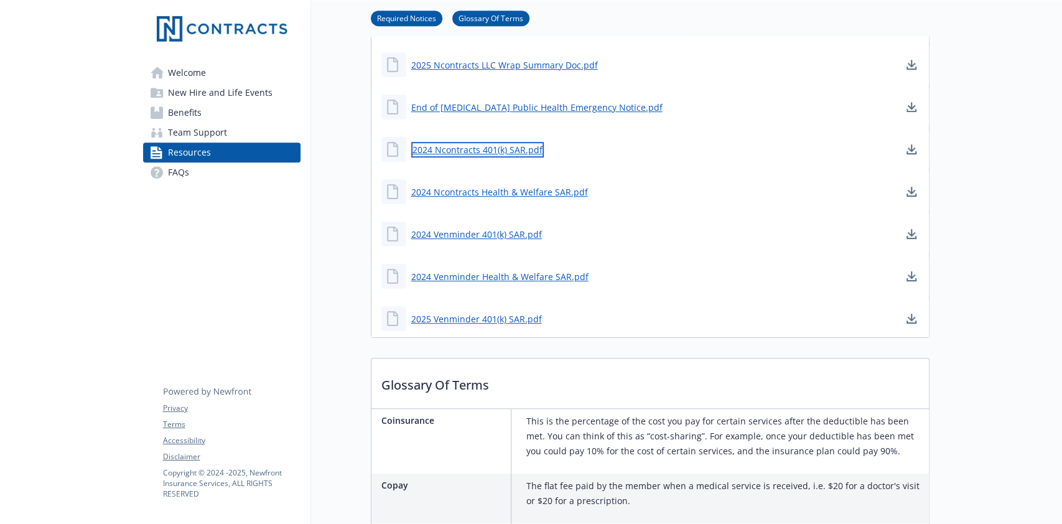
click at [494, 145] on link "2024 Ncontracts 401(k) SAR.pdf" at bounding box center [477, 150] width 132 height 16
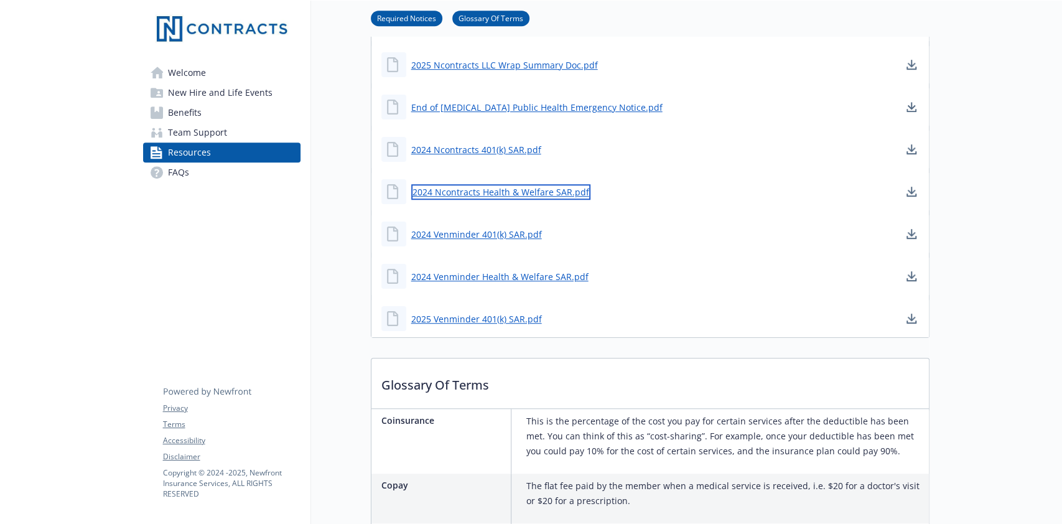
click at [531, 190] on link "2024 Ncontracts Health & Welfare SAR.pdf" at bounding box center [500, 192] width 179 height 16
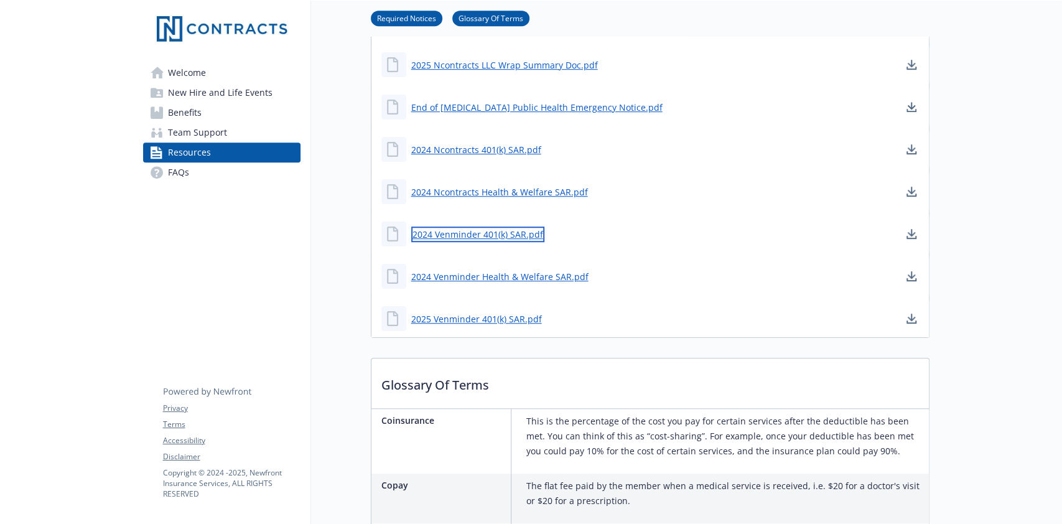
click at [485, 236] on link "2024 Venminder 401(k) SAR.pdf" at bounding box center [477, 234] width 133 height 16
click at [463, 271] on link "2024 Venminder Health & Welfare SAR.pdf" at bounding box center [501, 277] width 180 height 16
click at [491, 318] on link "2025 Venminder 401(k) SAR.pdf" at bounding box center [477, 319] width 133 height 16
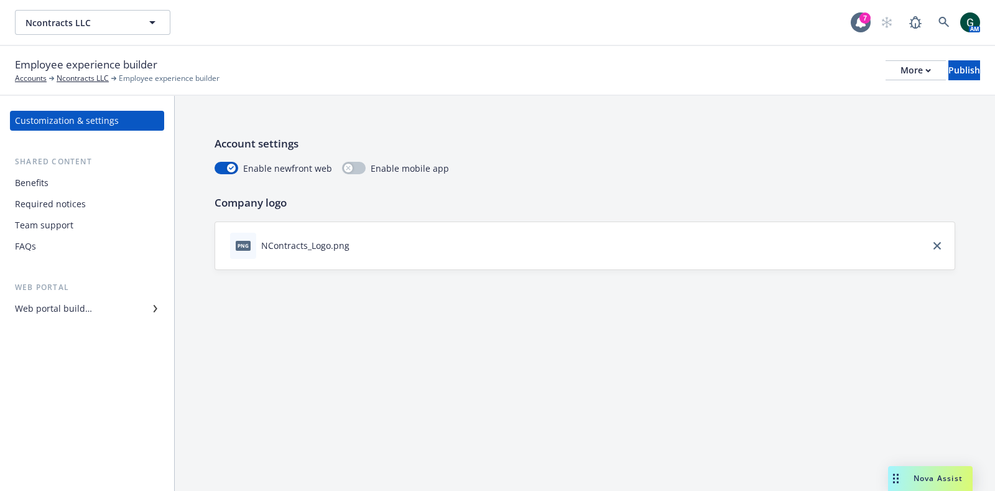
click at [78, 308] on div "Web portal builder" at bounding box center [53, 309] width 77 height 20
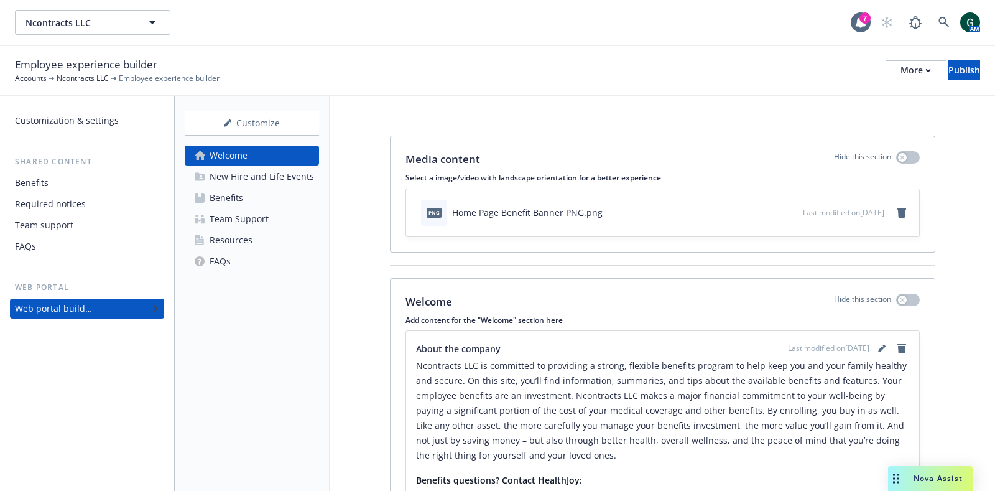
click at [248, 236] on div "Resources" at bounding box center [231, 240] width 43 height 20
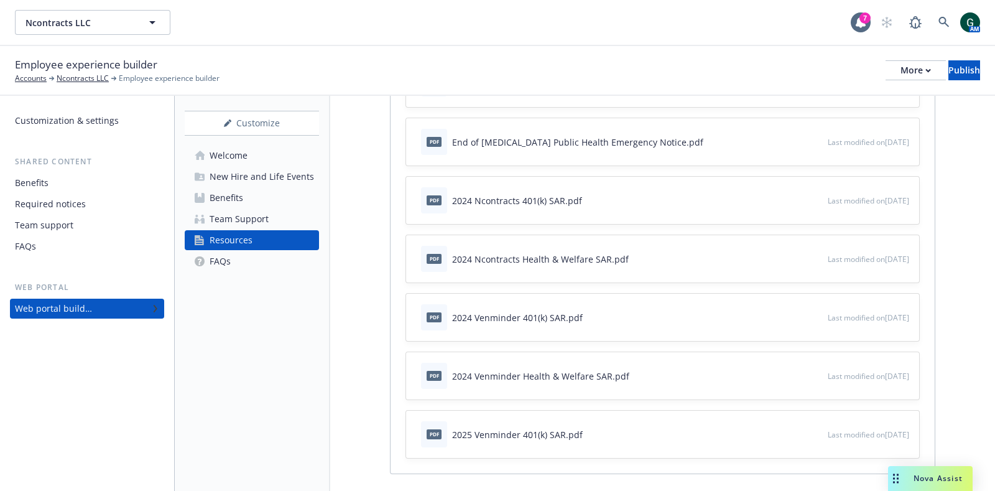
scroll to position [621, 0]
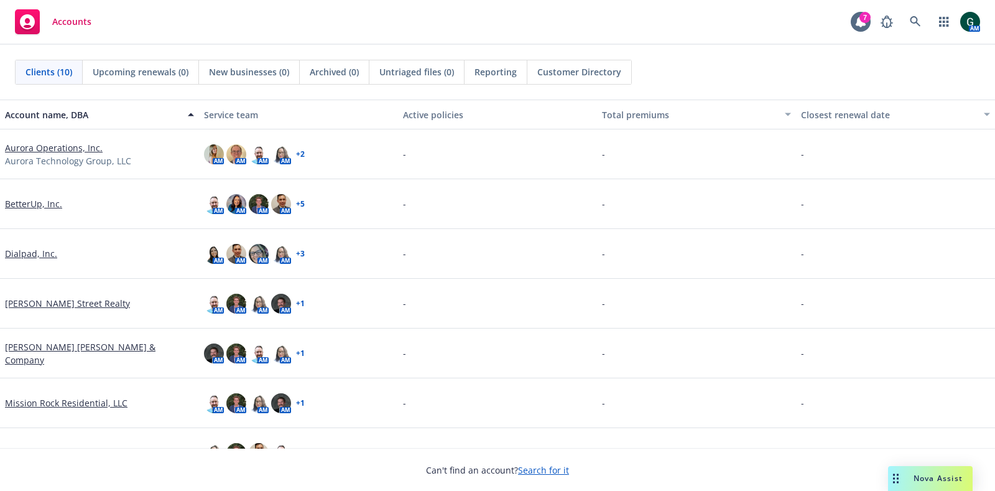
scroll to position [77, 0]
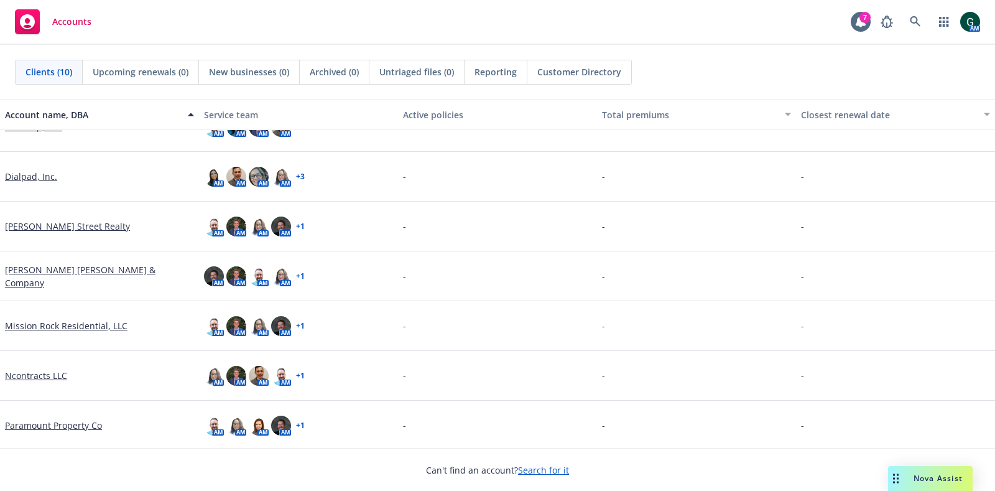
click at [49, 373] on link "Ncontracts LLC" at bounding box center [36, 375] width 62 height 13
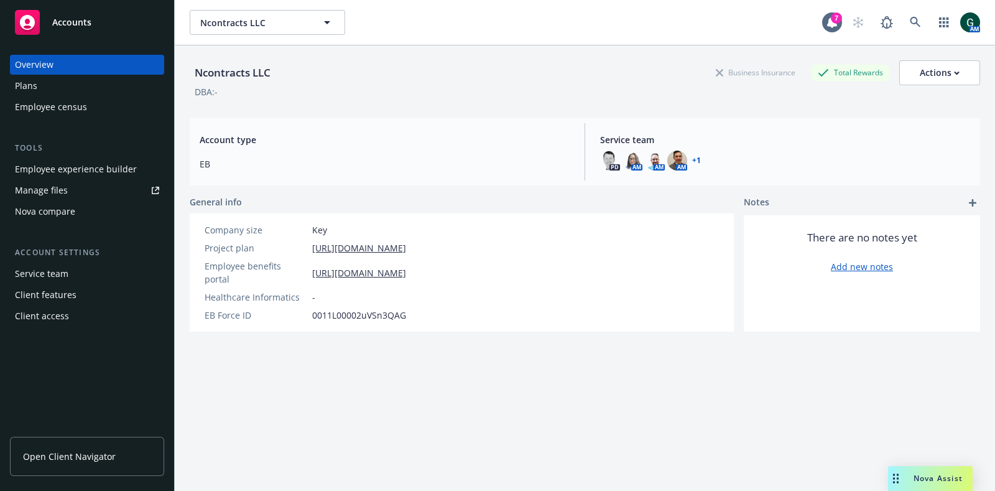
click at [90, 168] on div "Employee experience builder" at bounding box center [76, 169] width 122 height 20
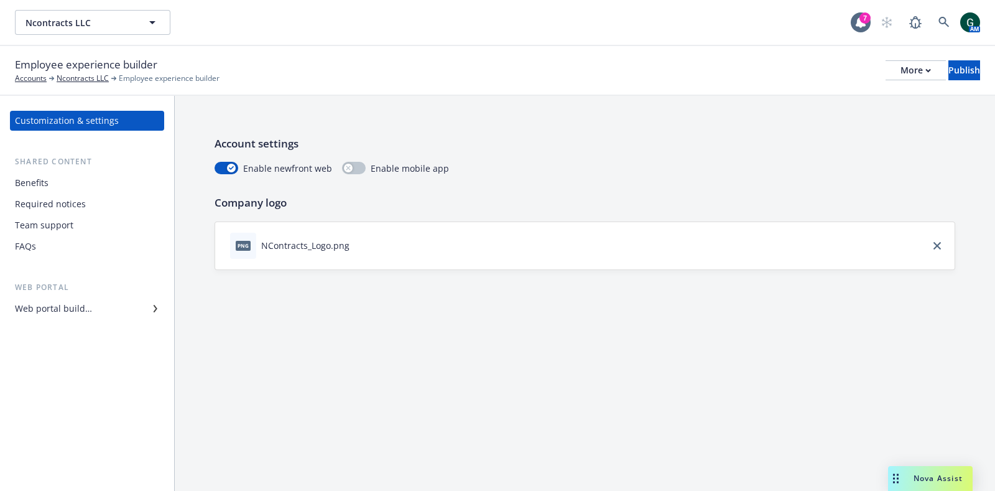
click at [49, 188] on div "Benefits" at bounding box center [87, 183] width 144 height 20
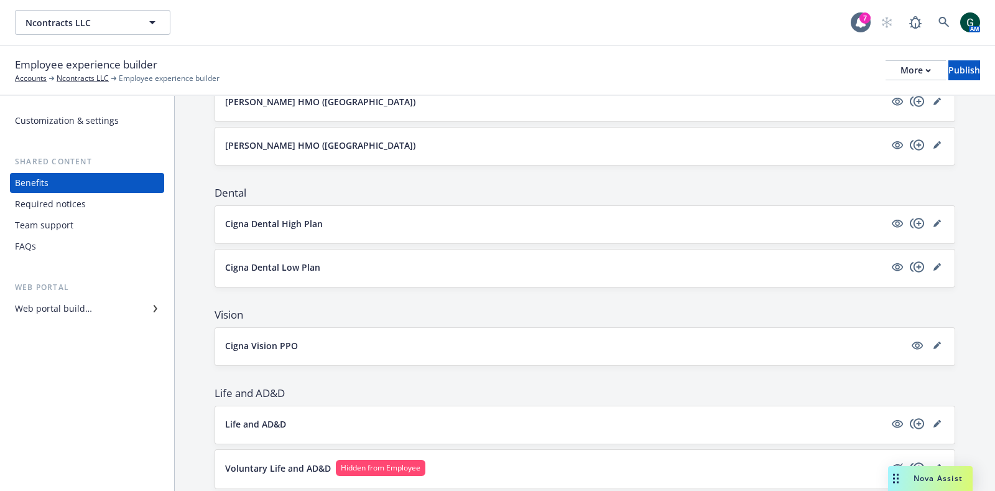
scroll to position [389, 0]
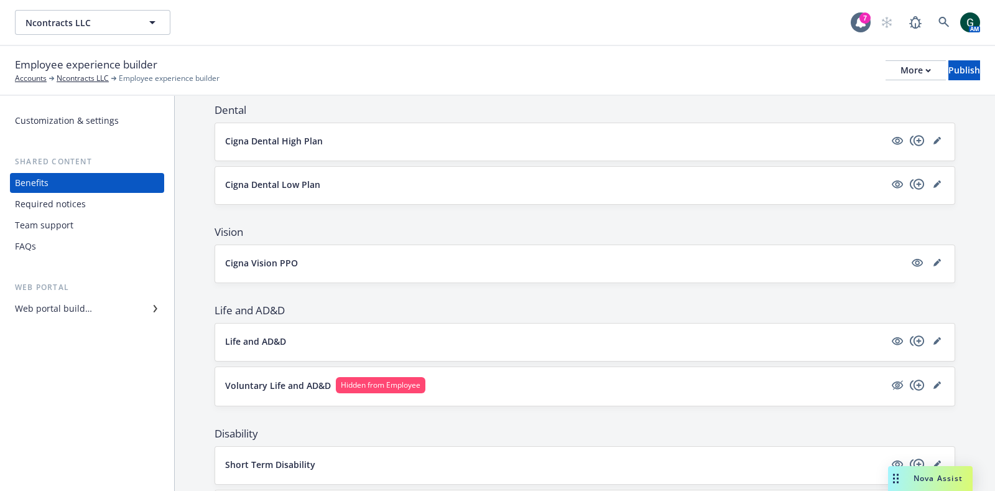
click at [78, 208] on div "Required notices" at bounding box center [50, 204] width 71 height 20
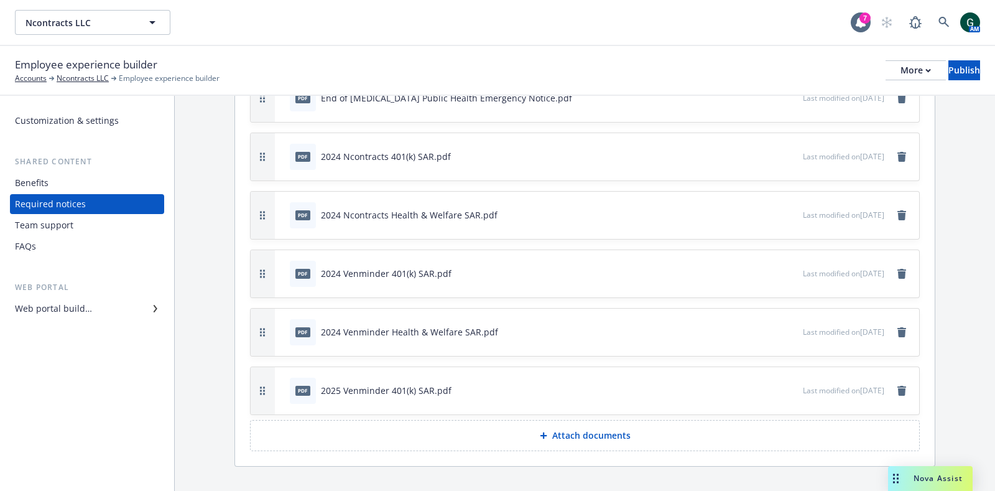
scroll to position [365, 0]
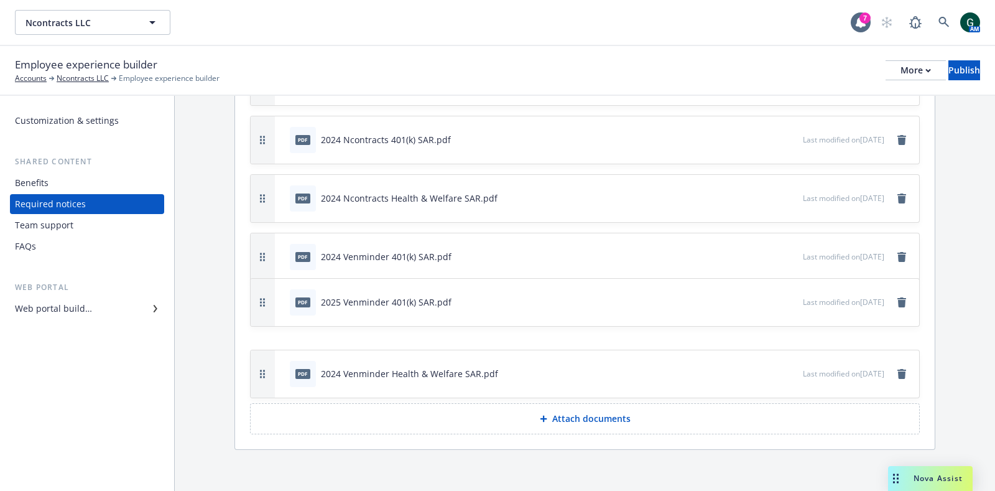
drag, startPoint x: 260, startPoint y: 364, endPoint x: 253, endPoint y: 294, distance: 71.2
click at [253, 294] on button "button" at bounding box center [263, 302] width 24 height 47
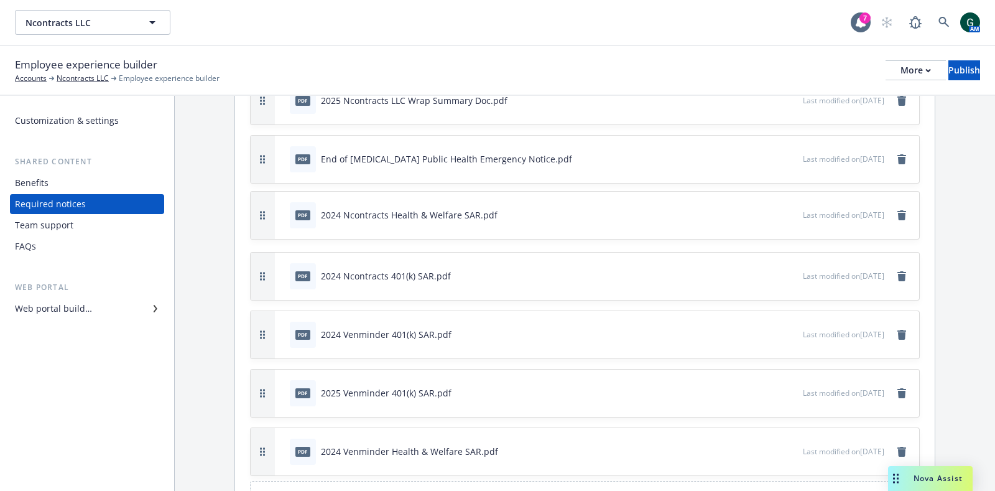
drag, startPoint x: 255, startPoint y: 269, endPoint x: 251, endPoint y: 208, distance: 61.1
click at [251, 208] on button "button" at bounding box center [263, 215] width 24 height 47
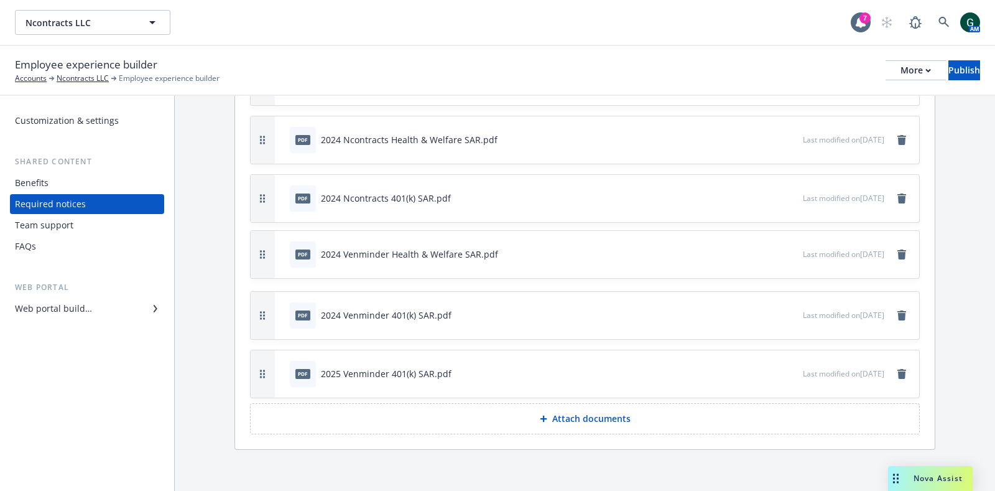
drag, startPoint x: 261, startPoint y: 373, endPoint x: 261, endPoint y: 253, distance: 120.0
click at [261, 253] on icon "button" at bounding box center [262, 254] width 5 height 9
click at [955, 73] on div "Publish" at bounding box center [965, 70] width 32 height 19
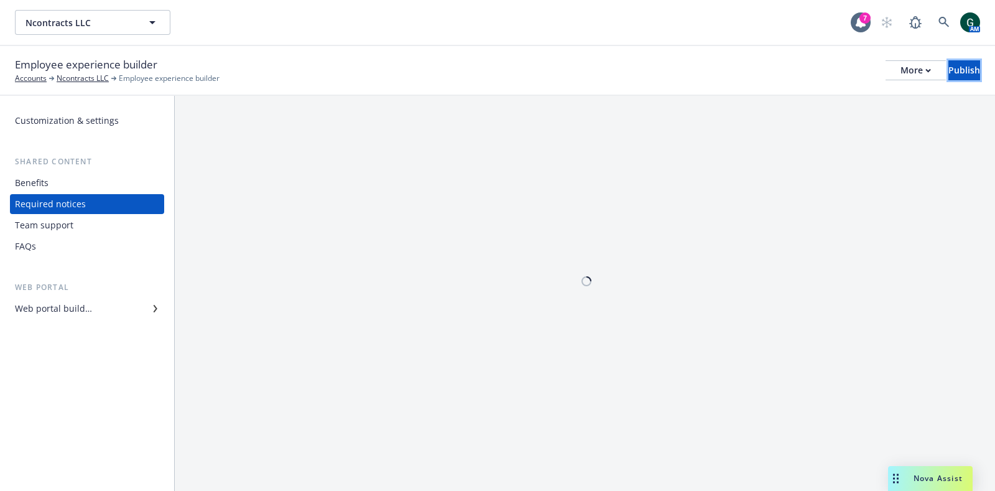
scroll to position [0, 0]
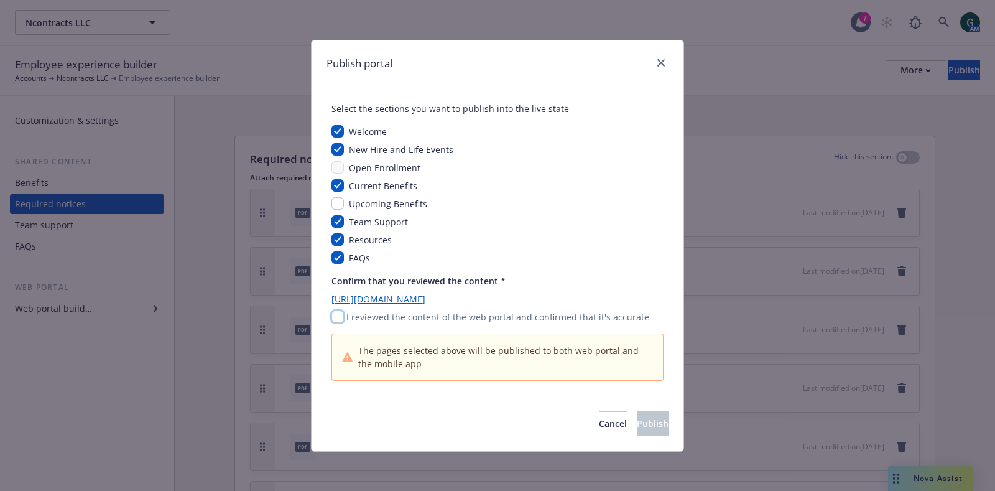
click at [336, 322] on input "checkbox" at bounding box center [338, 316] width 12 height 12
checkbox input "true"
click at [654, 427] on button "Publish" at bounding box center [653, 423] width 32 height 25
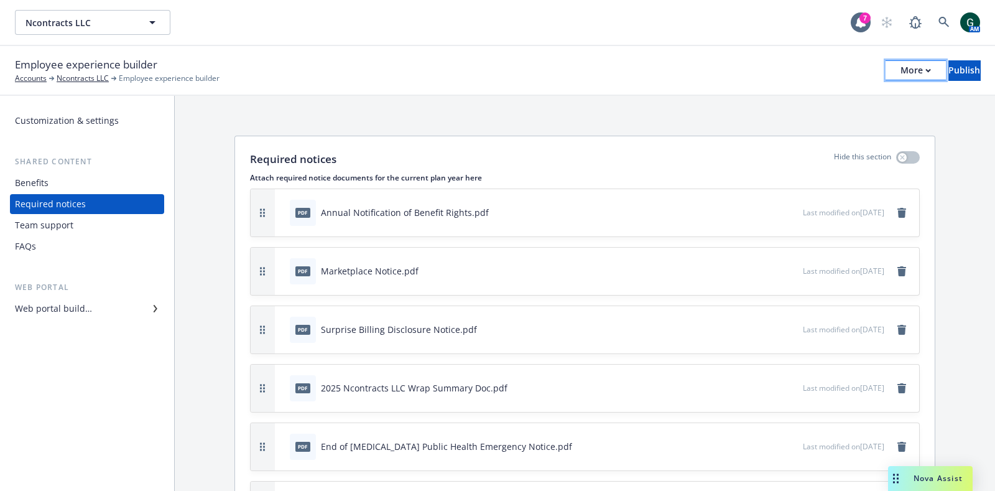
click at [894, 69] on button "More" at bounding box center [916, 70] width 60 height 20
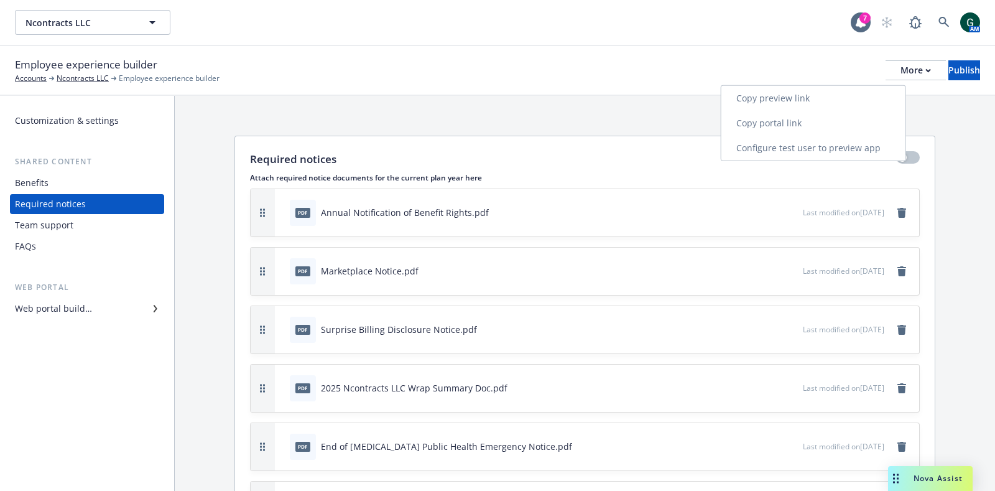
click at [845, 116] on link "Copy portal link" at bounding box center [814, 123] width 184 height 25
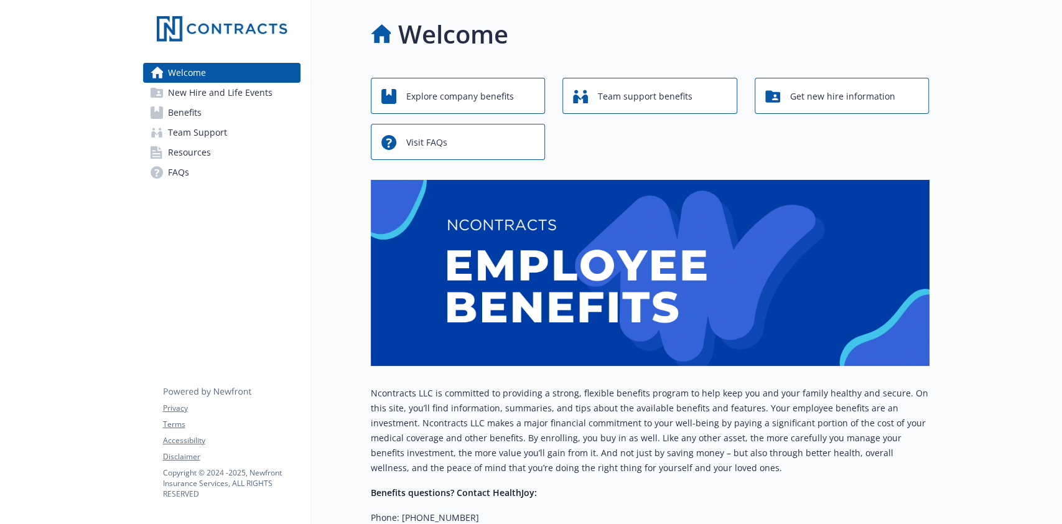
click at [198, 147] on span "Resources" at bounding box center [189, 152] width 43 height 20
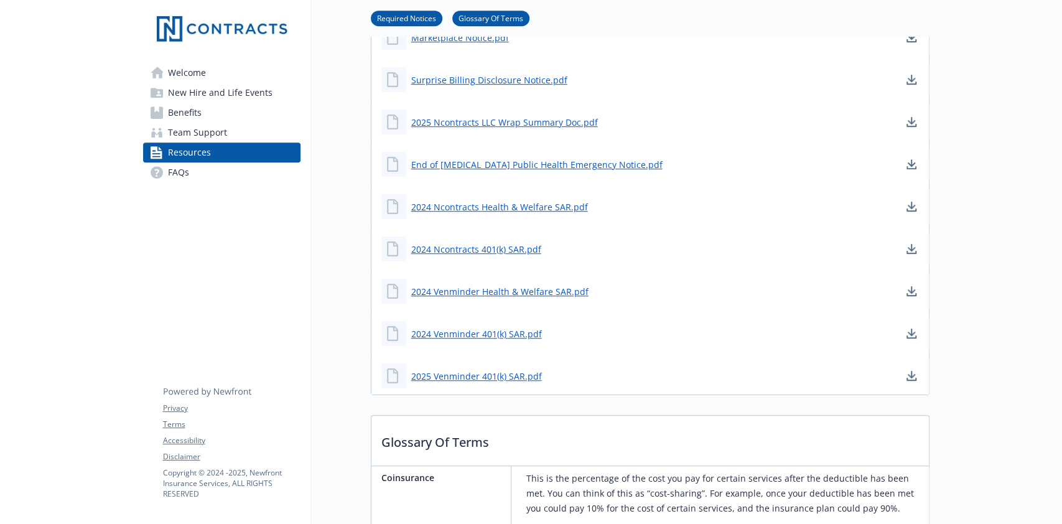
scroll to position [414, 0]
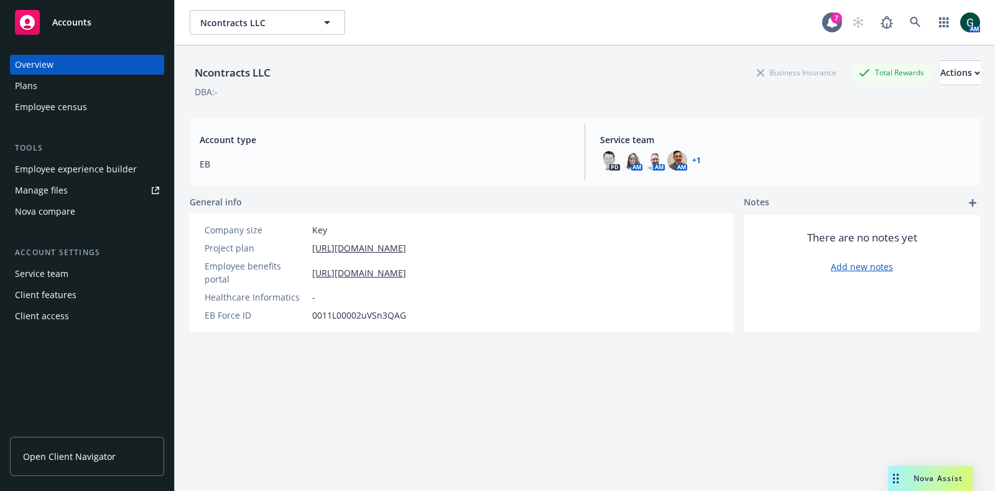
click at [93, 460] on span "Open Client Navigator" at bounding box center [69, 456] width 93 height 13
